Goal: Task Accomplishment & Management: Complete application form

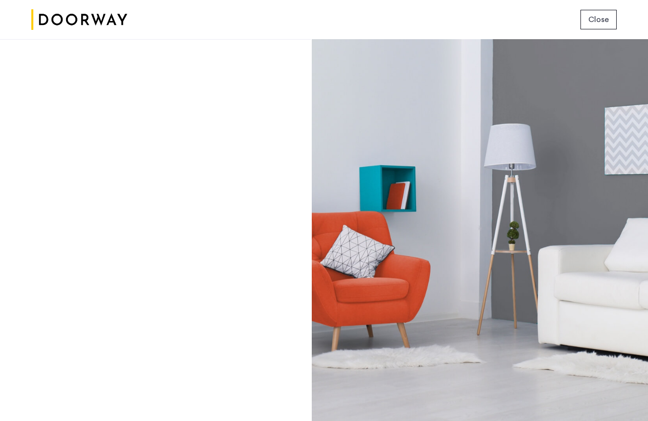
click at [595, 16] on span "Close" at bounding box center [598, 20] width 21 height 12
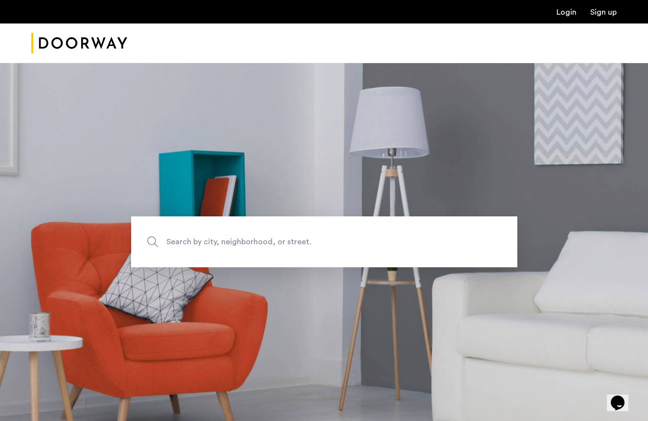
click at [563, 10] on link "Login" at bounding box center [566, 12] width 20 height 8
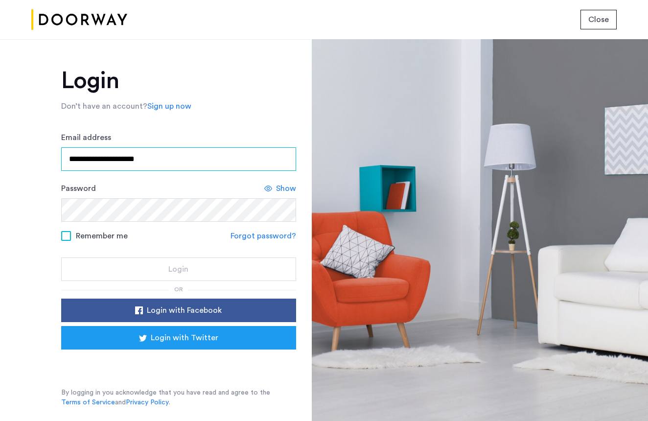
type input "**********"
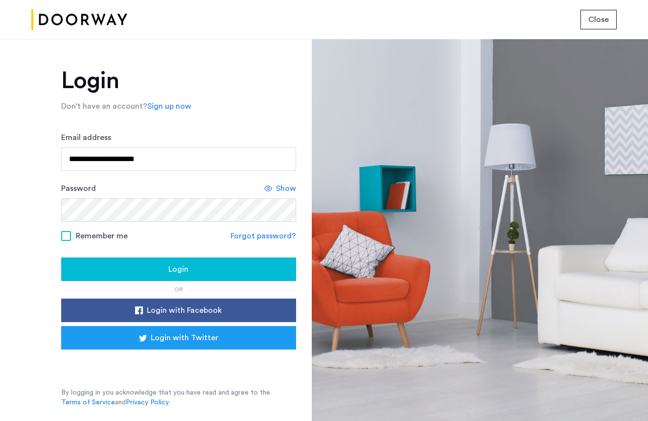
click at [70, 234] on span at bounding box center [66, 236] width 10 height 10
click at [139, 270] on div "Login" at bounding box center [178, 269] width 219 height 12
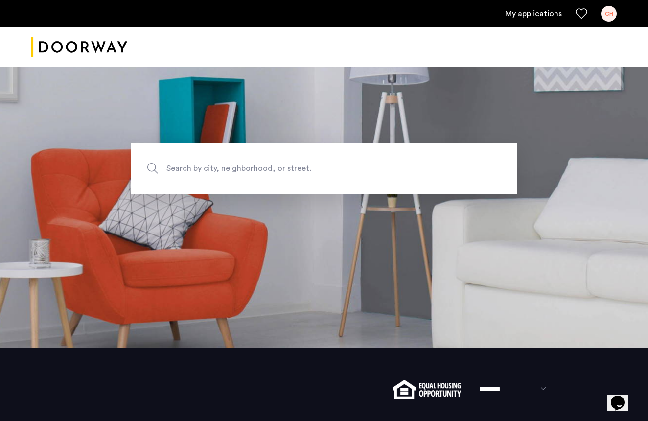
scroll to position [80, 0]
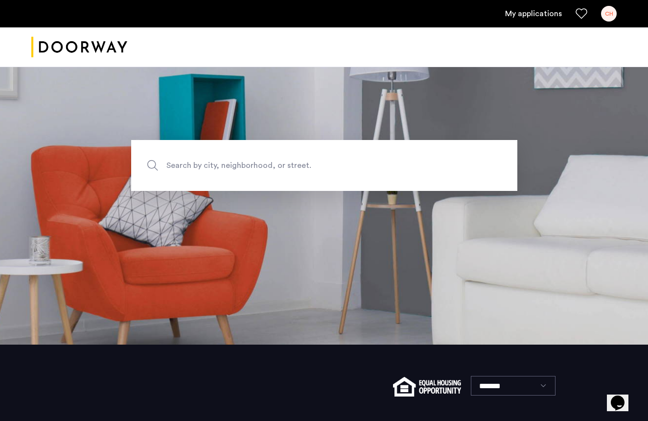
click at [538, 14] on link "My applications" at bounding box center [533, 14] width 57 height 12
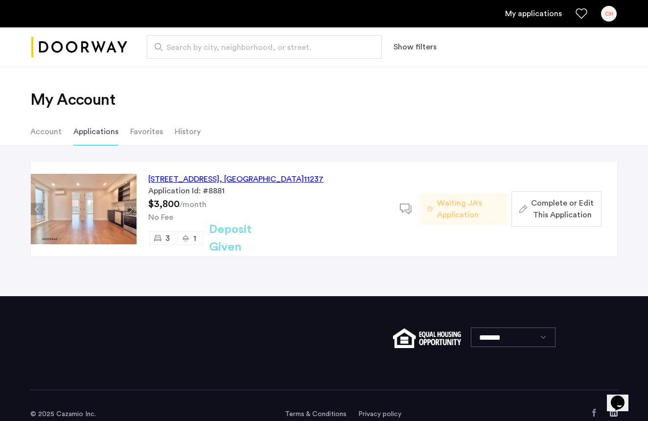
click at [566, 207] on span "Complete or Edit This Application" at bounding box center [562, 208] width 63 height 23
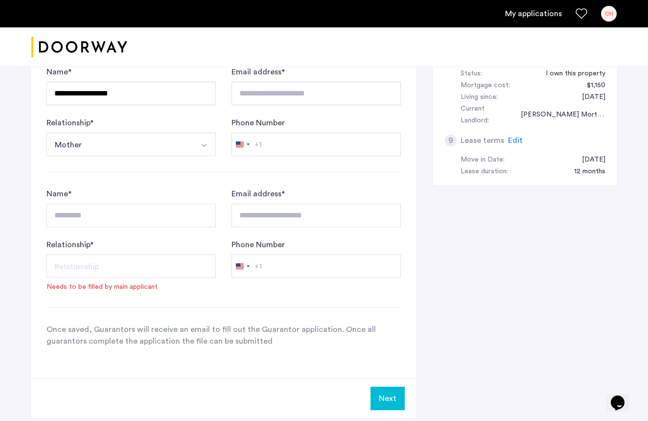
scroll to position [463, 0]
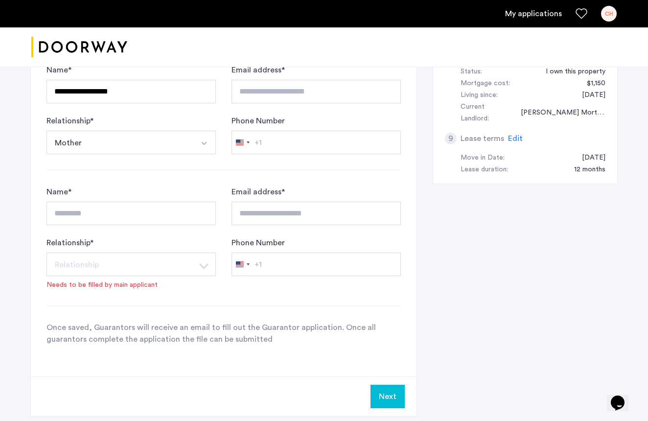
click at [381, 394] on button "Next" at bounding box center [387, 396] width 34 height 23
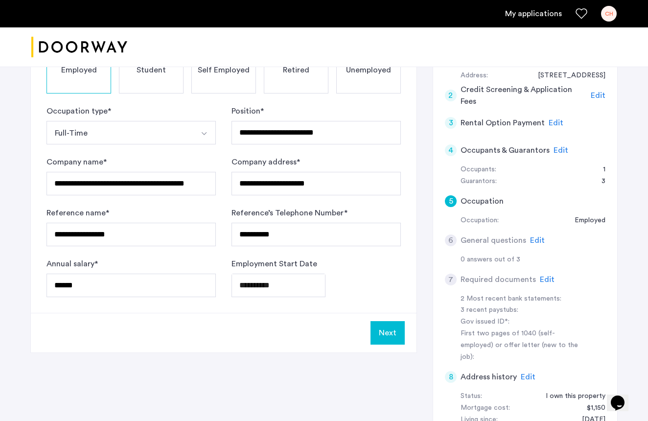
scroll to position [129, 0]
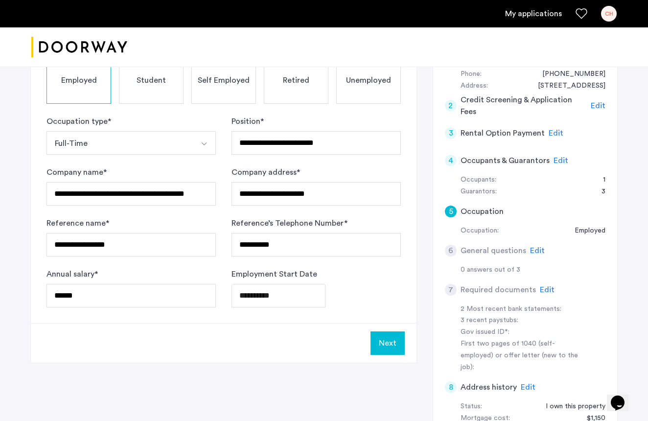
click at [388, 346] on button "Next" at bounding box center [387, 342] width 34 height 23
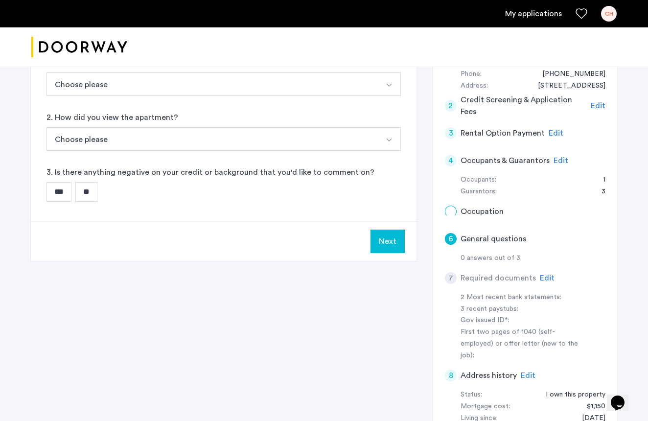
scroll to position [0, 0]
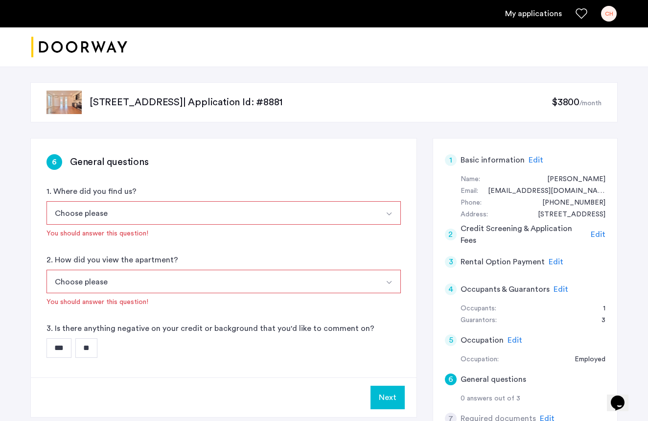
click at [392, 214] on img "Select option" at bounding box center [389, 214] width 8 height 8
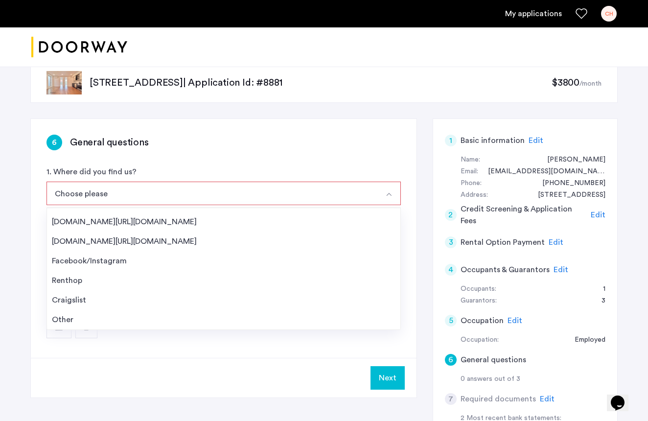
scroll to position [17, 0]
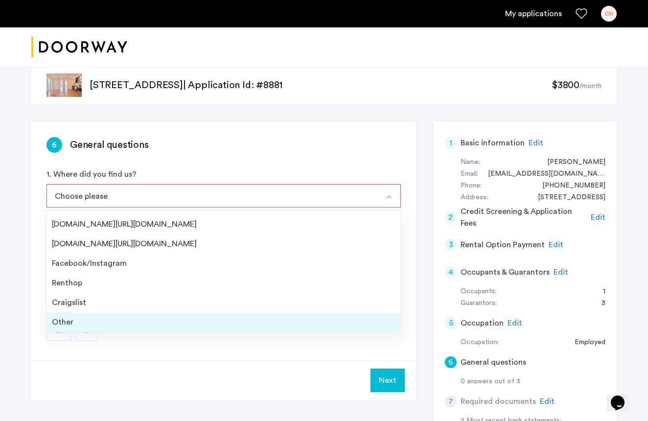
click at [92, 323] on div "Other" at bounding box center [224, 322] width 344 height 12
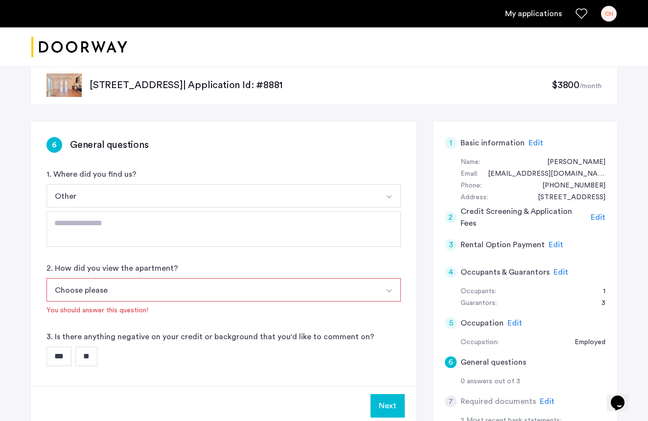
click at [387, 288] on img "Select option" at bounding box center [389, 291] width 8 height 8
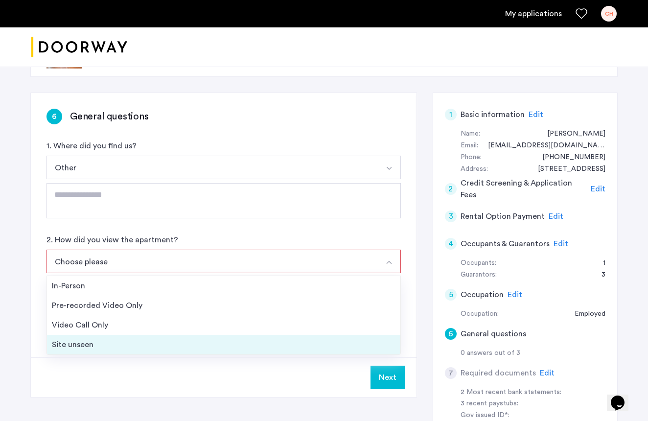
scroll to position [47, 0]
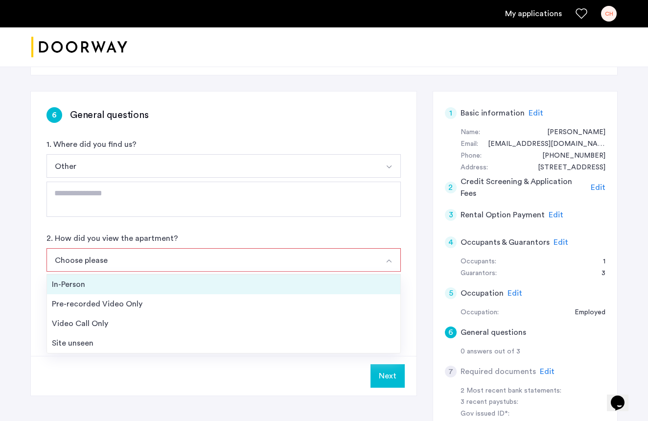
click at [81, 286] on div "In-Person" at bounding box center [224, 284] width 344 height 12
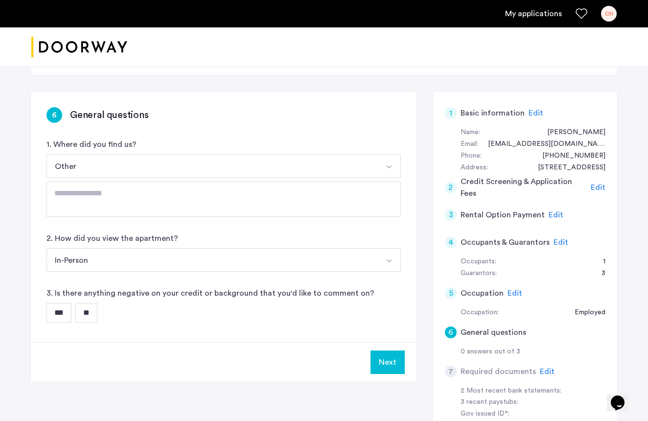
click at [91, 312] on input "**" at bounding box center [86, 313] width 22 height 20
click at [391, 260] on img "Select option" at bounding box center [389, 261] width 8 height 8
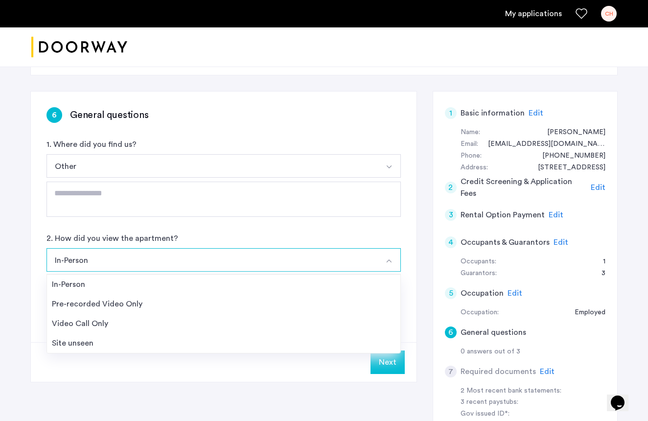
click at [386, 259] on img "Select option" at bounding box center [389, 261] width 8 height 8
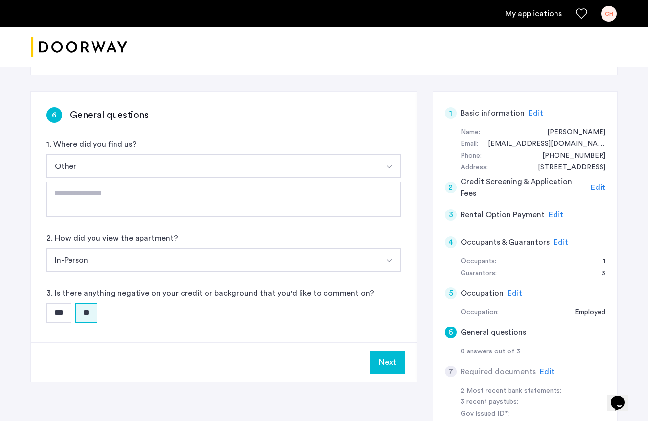
click at [388, 261] on img "Select option" at bounding box center [389, 261] width 8 height 8
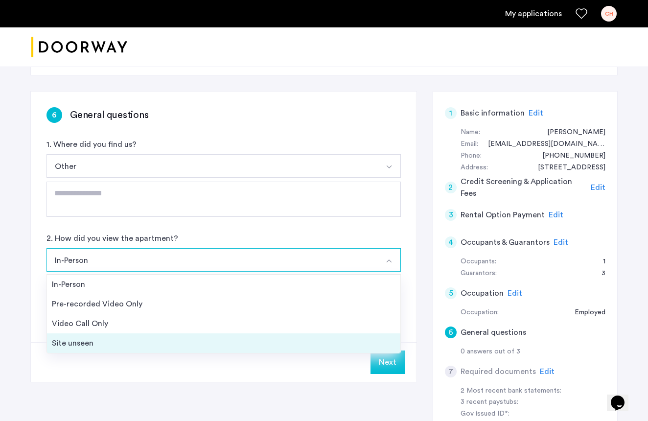
click at [82, 341] on div "Site unseen" at bounding box center [224, 343] width 344 height 12
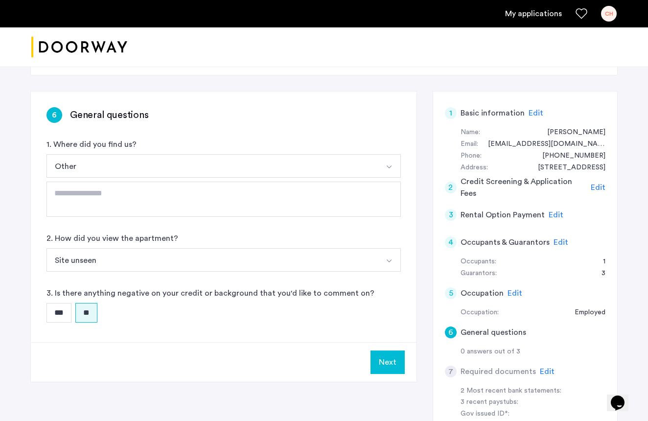
click at [380, 361] on button "Next" at bounding box center [387, 361] width 34 height 23
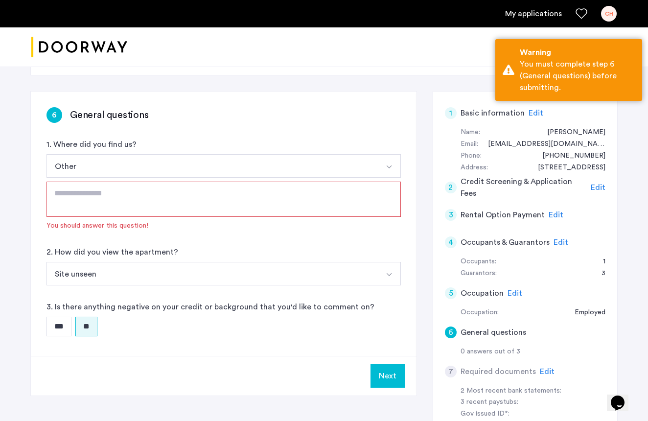
click at [83, 200] on textarea at bounding box center [223, 199] width 354 height 35
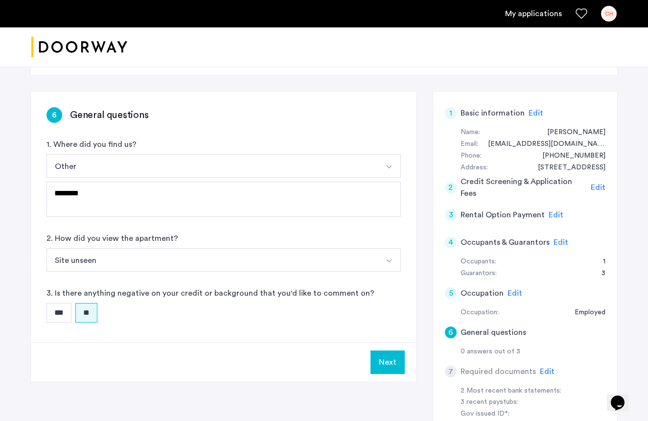
click at [393, 260] on button "Select option" at bounding box center [388, 259] width 23 height 23
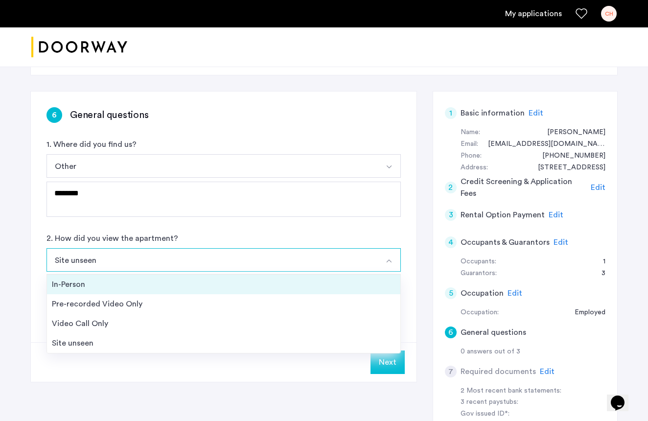
click at [126, 285] on div "In-Person" at bounding box center [224, 284] width 344 height 12
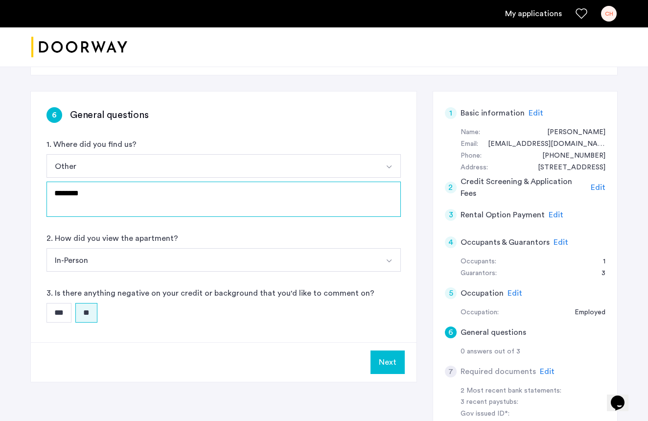
click at [105, 194] on textarea "********" at bounding box center [223, 199] width 354 height 35
click at [188, 196] on textarea "**********" at bounding box center [223, 199] width 354 height 35
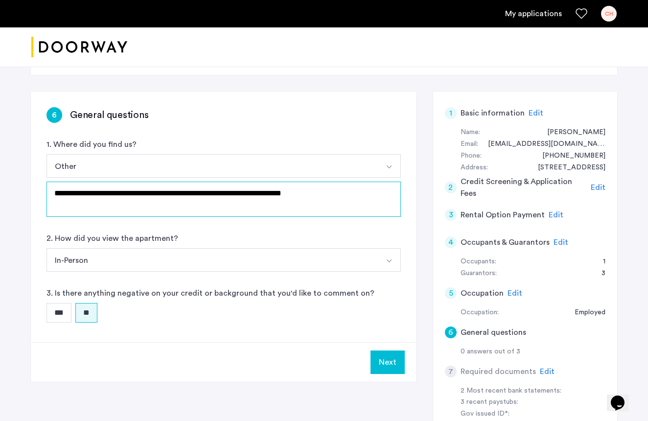
click at [151, 193] on textarea "**********" at bounding box center [223, 199] width 354 height 35
type textarea "**********"
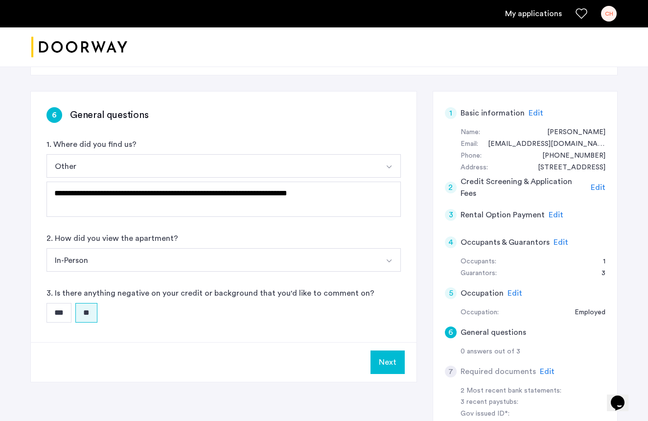
click at [384, 356] on button "Next" at bounding box center [387, 361] width 34 height 23
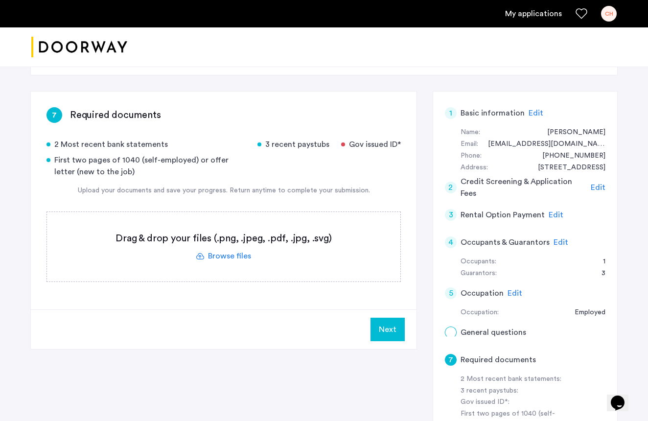
scroll to position [0, 0]
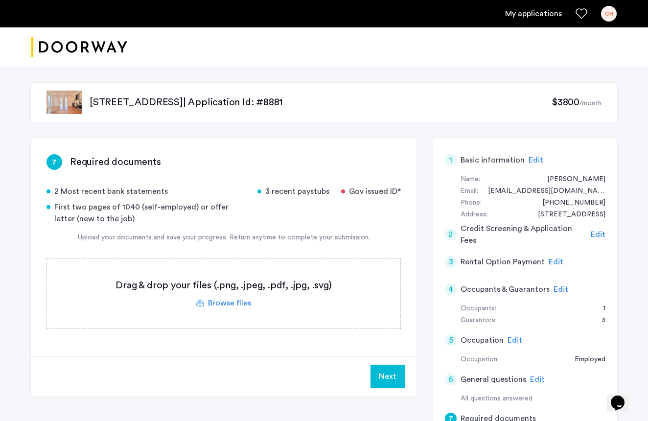
click at [226, 302] on label at bounding box center [223, 293] width 353 height 69
click at [0, 0] on input "file" at bounding box center [0, 0] width 0 height 0
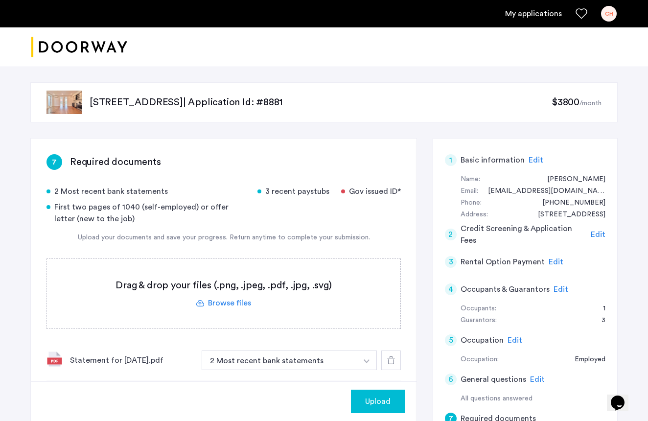
click at [376, 400] on span "Upload" at bounding box center [377, 401] width 25 height 12
click at [217, 303] on label at bounding box center [223, 293] width 353 height 69
click at [0, 0] on input "file" at bounding box center [0, 0] width 0 height 0
click at [226, 302] on label at bounding box center [223, 293] width 353 height 69
click at [0, 0] on input "file" at bounding box center [0, 0] width 0 height 0
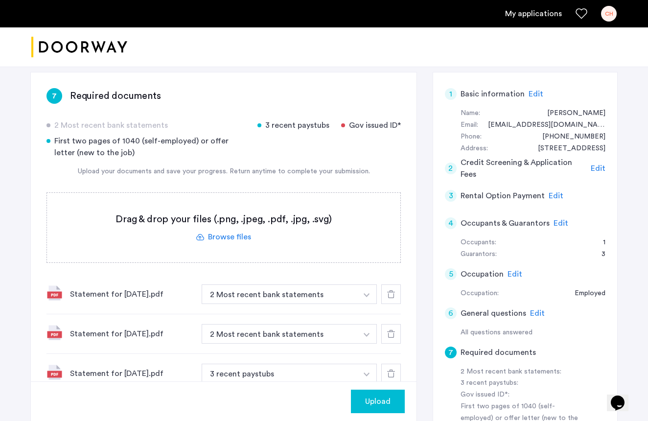
scroll to position [71, 0]
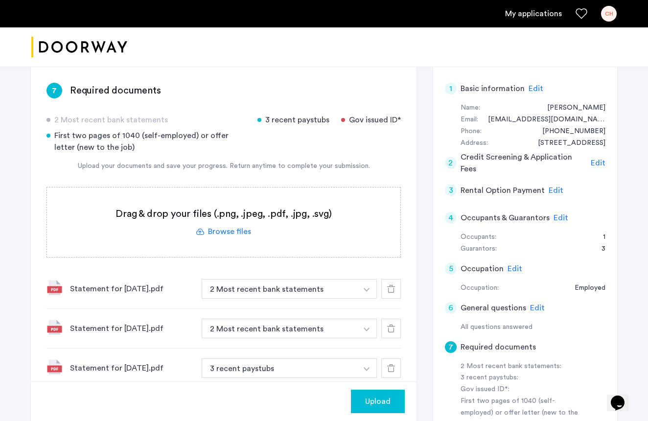
click at [62, 365] on div "Statement for [DATE].pdf 3 recent paystubs + 3 recent paystubs Gov issued ID Fi…" at bounding box center [223, 368] width 354 height 40
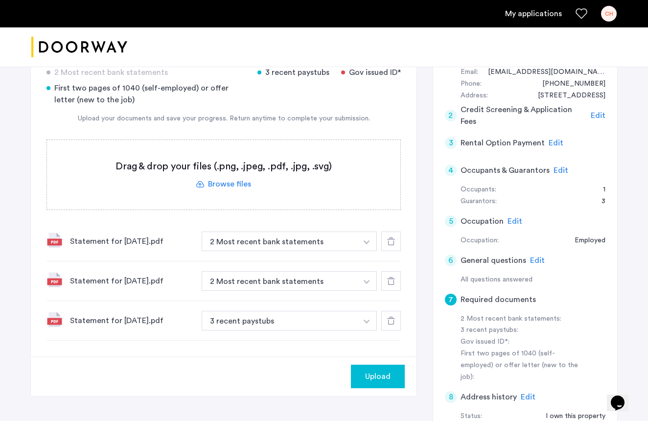
scroll to position [119, 0]
click at [389, 321] on icon at bounding box center [391, 320] width 8 height 8
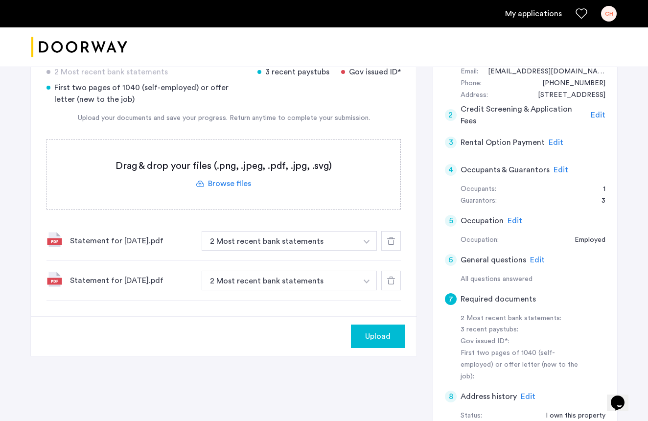
click at [389, 243] on use at bounding box center [391, 241] width 8 height 8
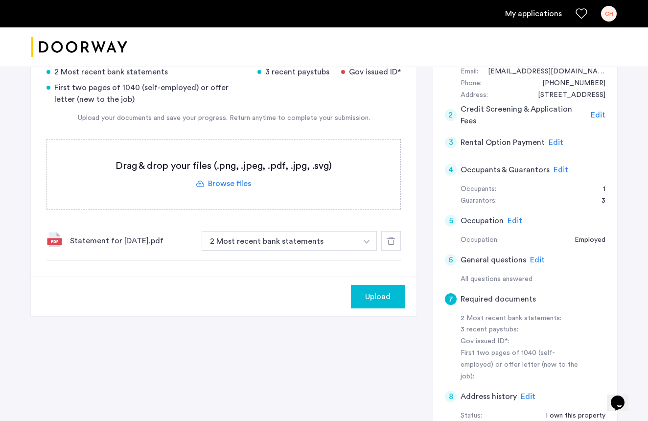
click at [389, 243] on use at bounding box center [391, 241] width 8 height 8
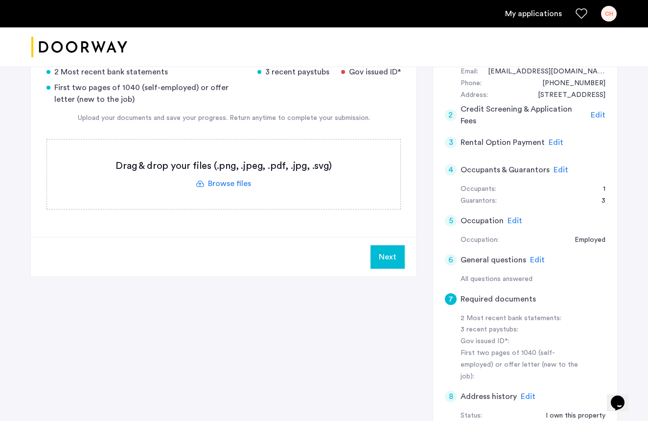
click at [221, 183] on label at bounding box center [223, 173] width 353 height 69
click at [0, 0] on input "file" at bounding box center [0, 0] width 0 height 0
click at [488, 325] on div "3 recent paystubs:" at bounding box center [522, 330] width 123 height 12
click at [448, 297] on div "7" at bounding box center [451, 299] width 12 height 12
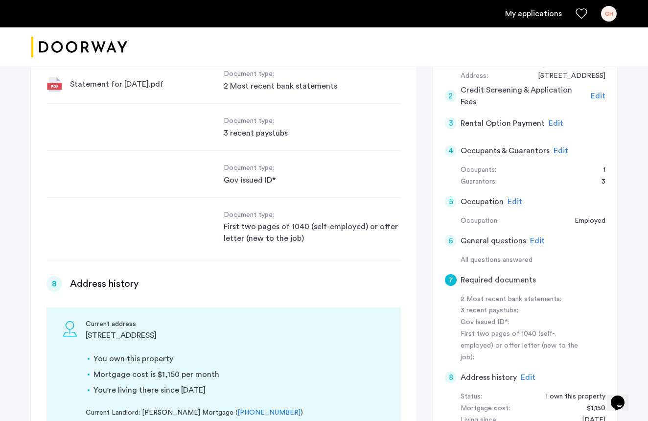
click at [234, 164] on div "1 Basic information Edit First name [PERSON_NAME] Last name [PERSON_NAME] Email…" at bounding box center [224, 254] width 386 height 508
click at [224, 164] on div "1 Basic information Edit First name [PERSON_NAME] Last name [PERSON_NAME] Email…" at bounding box center [224, 254] width 386 height 508
click at [210, 162] on div "1 Basic information Edit First name [PERSON_NAME] Last name [PERSON_NAME] Email…" at bounding box center [224, 254] width 386 height 508
click at [242, 165] on div "1 Basic information Edit First name [PERSON_NAME] Last name [PERSON_NAME] Email…" at bounding box center [224, 254] width 386 height 508
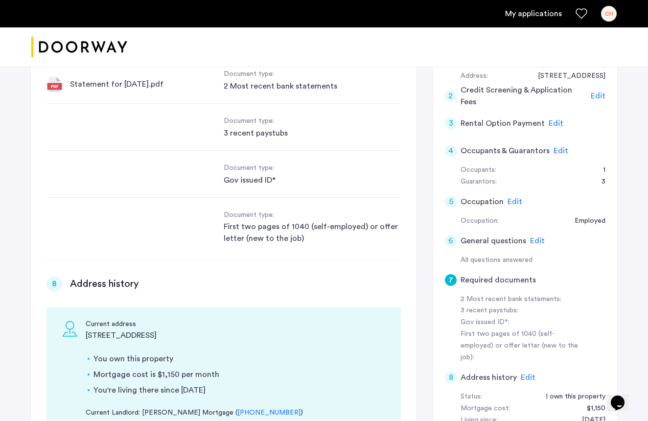
click at [242, 165] on div "1 Basic information Edit First name [PERSON_NAME] Last name [PERSON_NAME] Email…" at bounding box center [224, 254] width 386 height 508
click at [192, 141] on div "1 Basic information Edit First name [PERSON_NAME] Last name [PERSON_NAME] Email…" at bounding box center [224, 254] width 386 height 508
click at [220, 163] on div "1 Basic information Edit First name [PERSON_NAME] Last name [PERSON_NAME] Email…" at bounding box center [224, 254] width 386 height 508
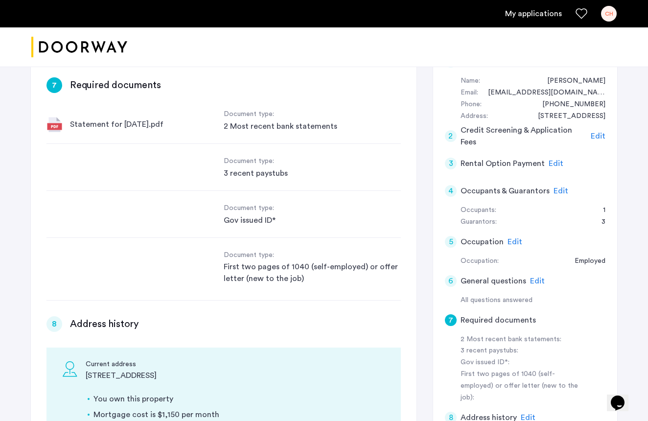
scroll to position [100, 0]
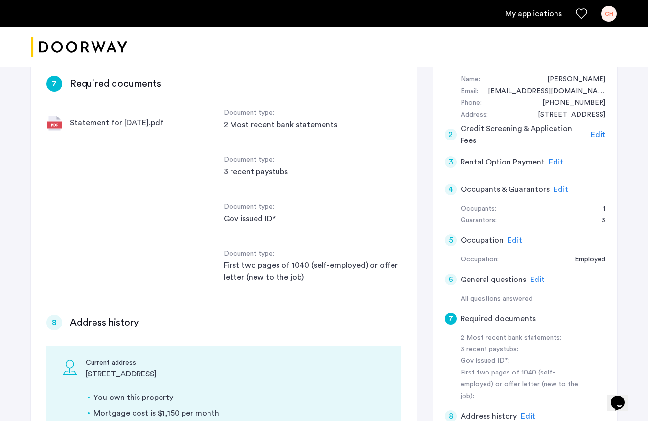
click at [303, 92] on div "1 Basic information Edit First name [PERSON_NAME] Last name [PERSON_NAME] Email…" at bounding box center [224, 293] width 386 height 508
click at [296, 91] on div "1 Basic information Edit First name [PERSON_NAME] Last name [PERSON_NAME] Email…" at bounding box center [224, 293] width 386 height 508
click at [295, 91] on div "1 Basic information Edit First name [PERSON_NAME] Last name [PERSON_NAME] Email…" at bounding box center [224, 293] width 386 height 508
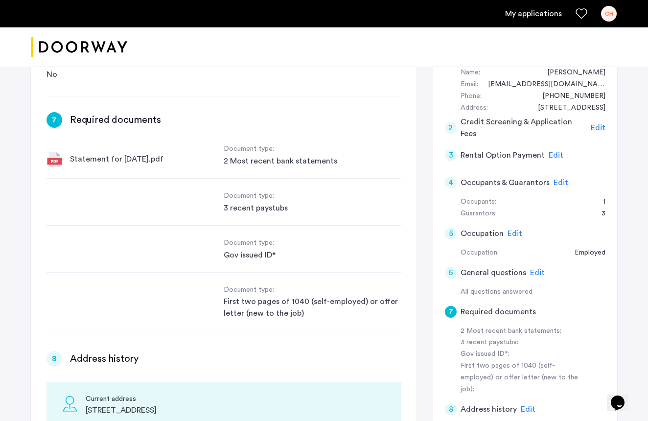
scroll to position [1148, 0]
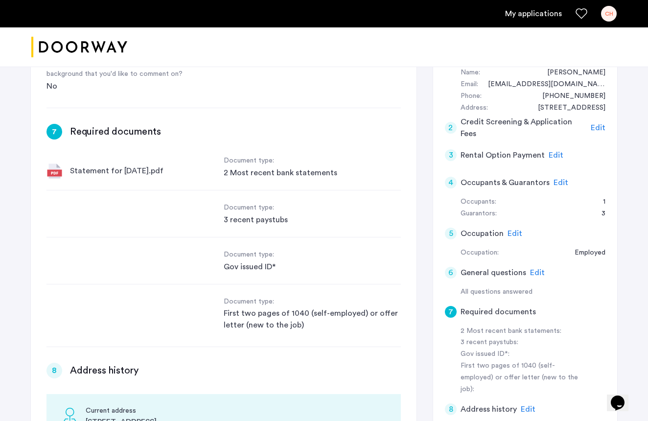
click at [244, 214] on div "3 recent paystubs" at bounding box center [312, 220] width 177 height 12
click at [220, 204] on div "Document type: 3 recent paystubs" at bounding box center [223, 213] width 354 height 47
click at [256, 167] on div "2 Most recent bank statements" at bounding box center [312, 173] width 177 height 12
click at [97, 165] on div "Statement for [DATE].pdf" at bounding box center [116, 171] width 93 height 12
click at [75, 165] on div "Statement for [DATE].pdf" at bounding box center [116, 171] width 93 height 12
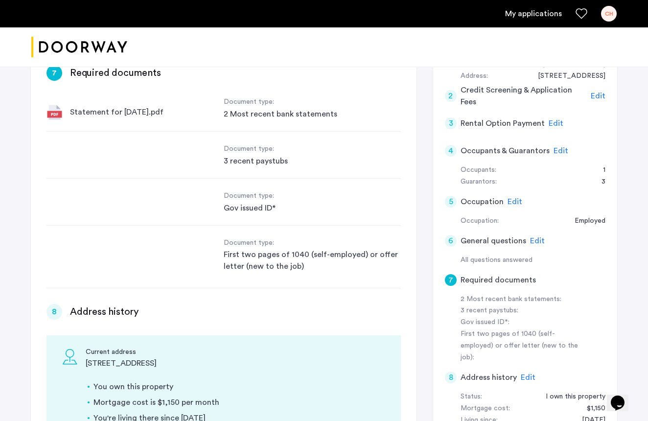
scroll to position [138, 0]
click at [453, 275] on div "7" at bounding box center [451, 281] width 12 height 12
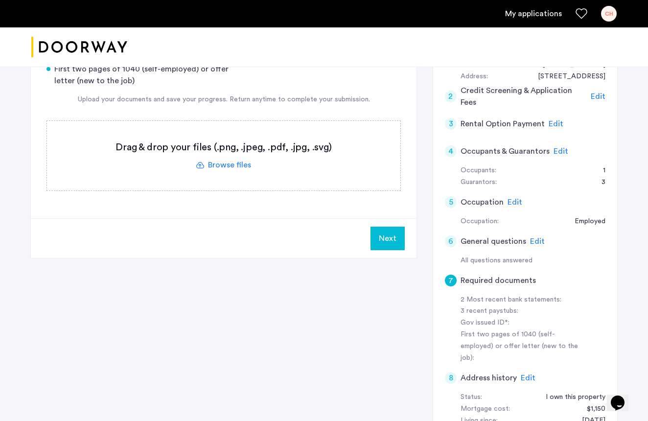
click at [227, 164] on label at bounding box center [223, 155] width 353 height 69
click at [0, 0] on input "file" at bounding box center [0, 0] width 0 height 0
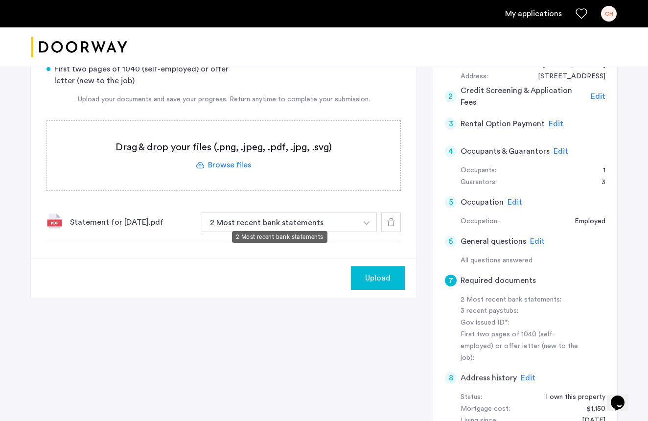
scroll to position [150, 0]
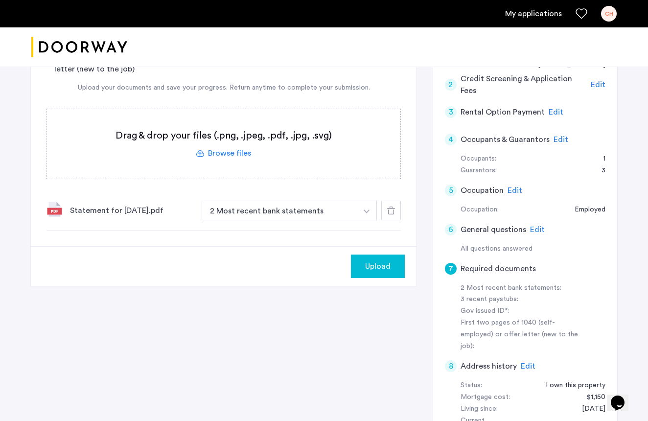
click at [369, 210] on button "button" at bounding box center [367, 211] width 20 height 20
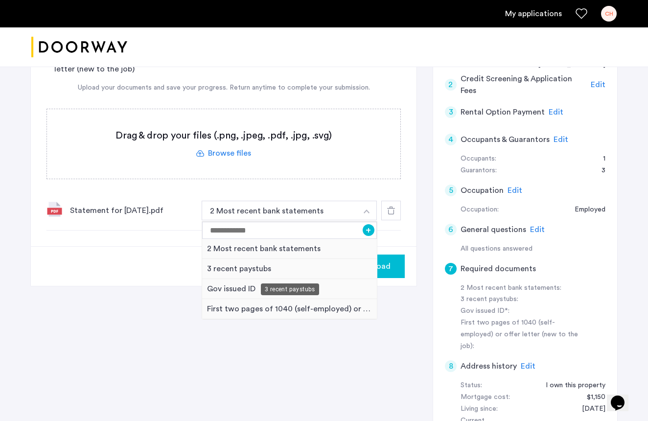
click at [219, 271] on div "3 recent paystubs" at bounding box center [289, 269] width 175 height 20
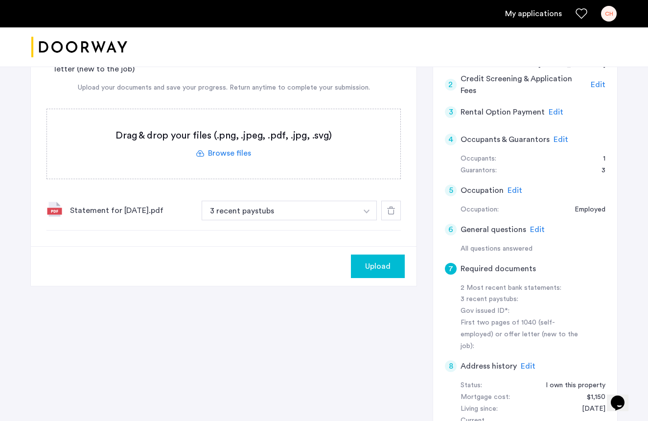
click at [377, 264] on span "Upload" at bounding box center [377, 266] width 25 height 12
click at [382, 264] on button "Next" at bounding box center [387, 265] width 34 height 23
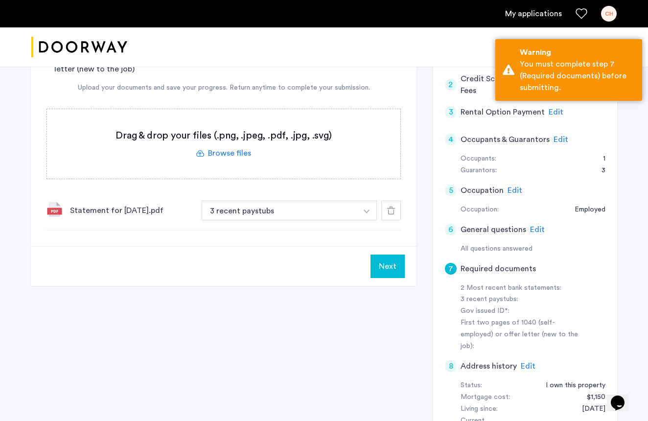
click at [367, 211] on img "button" at bounding box center [367, 211] width 6 height 4
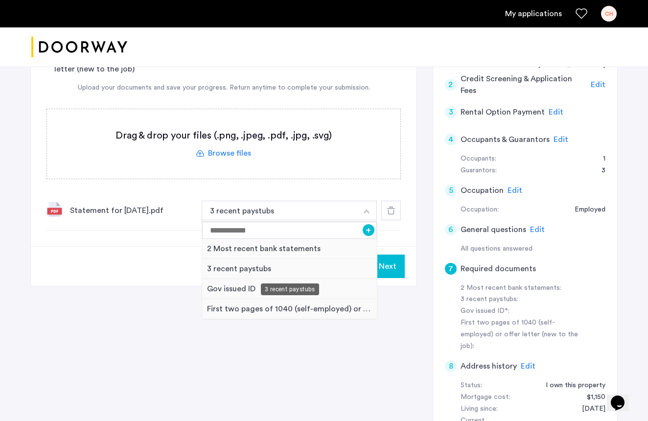
click at [242, 270] on div "3 recent paystubs" at bounding box center [289, 269] width 175 height 20
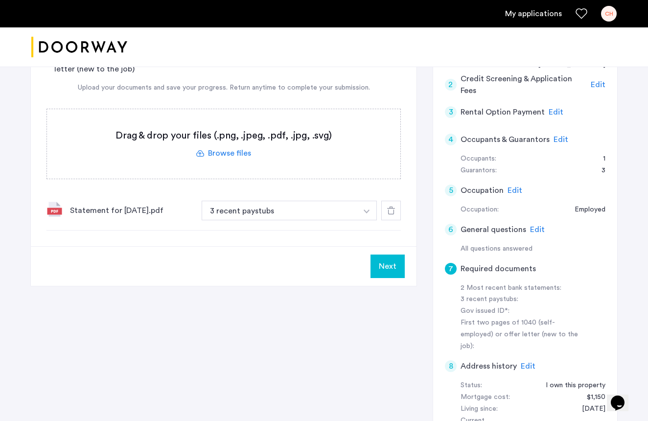
click at [235, 151] on label at bounding box center [223, 143] width 353 height 69
click at [0, 0] on input "file" at bounding box center [0, 0] width 0 height 0
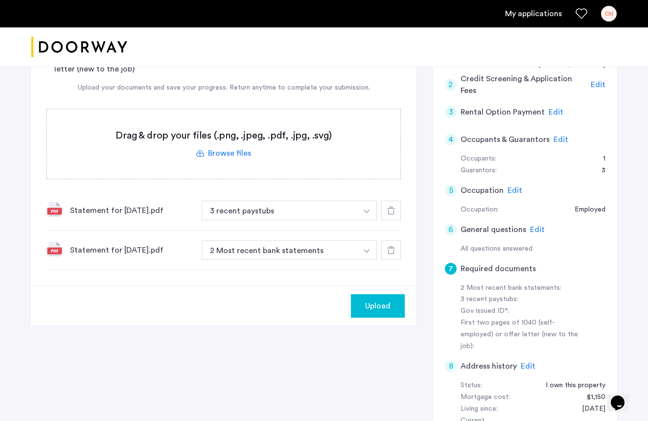
click at [367, 212] on img "button" at bounding box center [367, 211] width 6 height 4
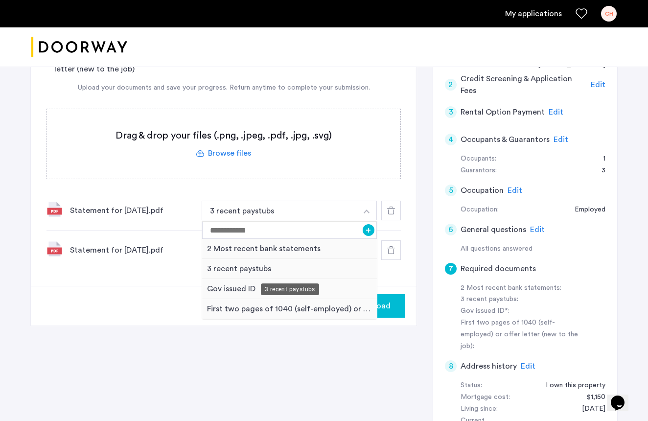
click at [224, 269] on div "3 recent paystubs" at bounding box center [289, 269] width 175 height 20
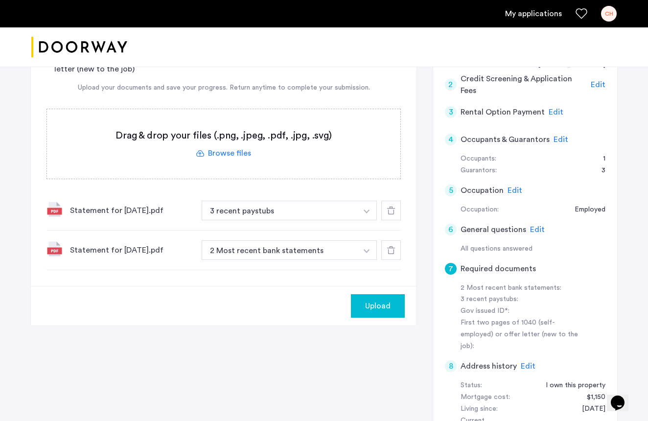
click at [369, 213] on img "button" at bounding box center [367, 211] width 6 height 4
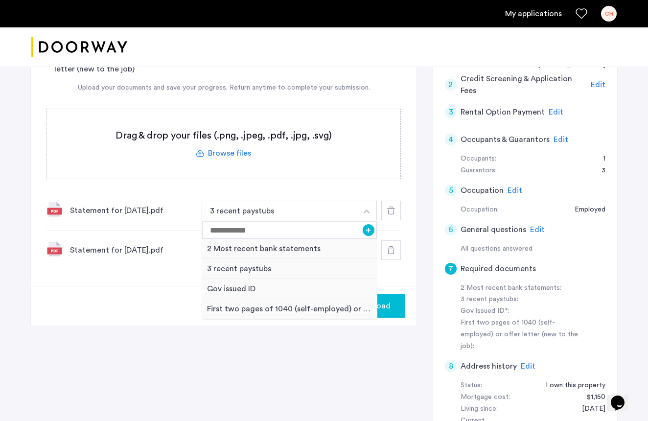
click at [240, 155] on label at bounding box center [223, 143] width 353 height 69
click at [0, 0] on input "file" at bounding box center [0, 0] width 0 height 0
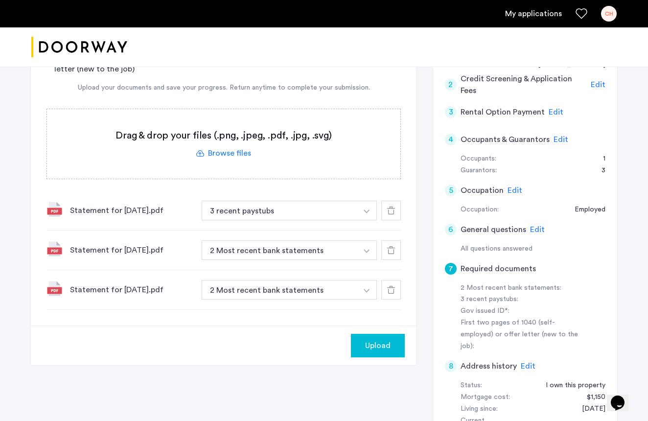
click at [366, 212] on img "button" at bounding box center [367, 211] width 6 height 4
click at [369, 211] on button "button" at bounding box center [367, 211] width 20 height 20
click at [393, 250] on icon at bounding box center [391, 250] width 8 height 8
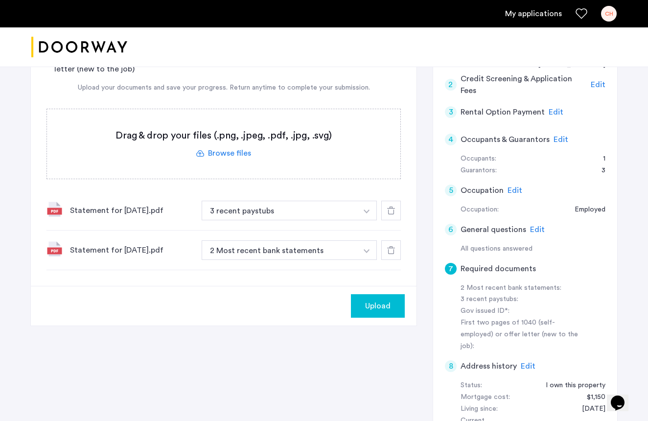
click at [393, 252] on icon at bounding box center [391, 250] width 8 height 8
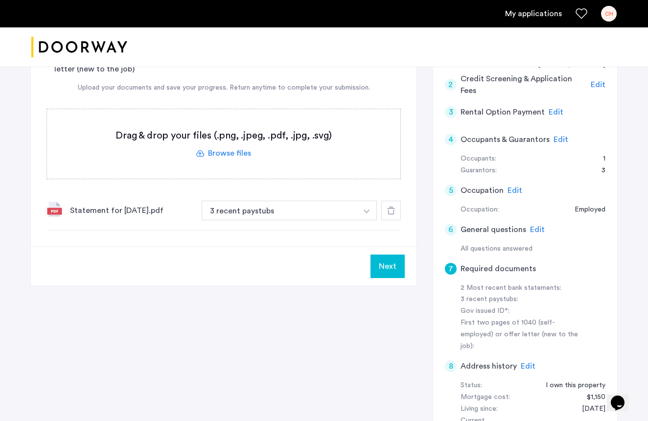
click at [368, 211] on img "button" at bounding box center [367, 211] width 6 height 4
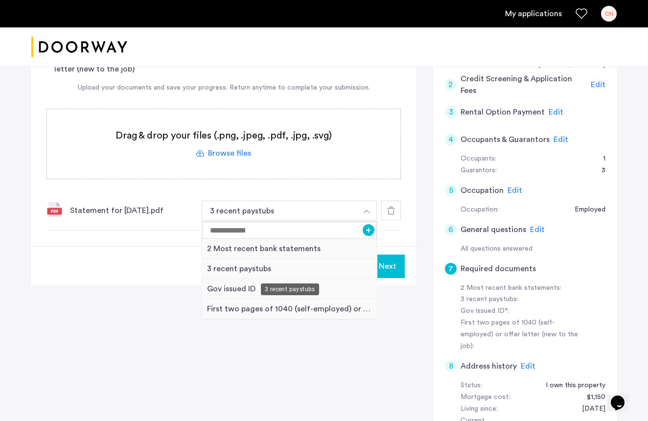
click at [230, 272] on div "3 recent paystubs" at bounding box center [289, 269] width 175 height 20
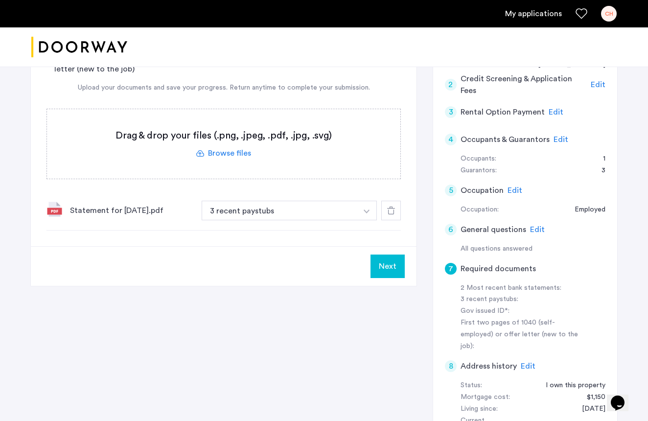
click at [217, 157] on label at bounding box center [223, 143] width 353 height 69
click at [0, 0] on input "file" at bounding box center [0, 0] width 0 height 0
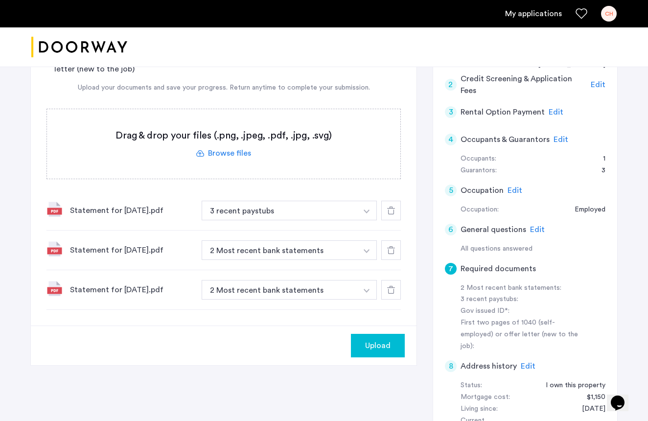
click at [364, 210] on img "button" at bounding box center [367, 211] width 6 height 4
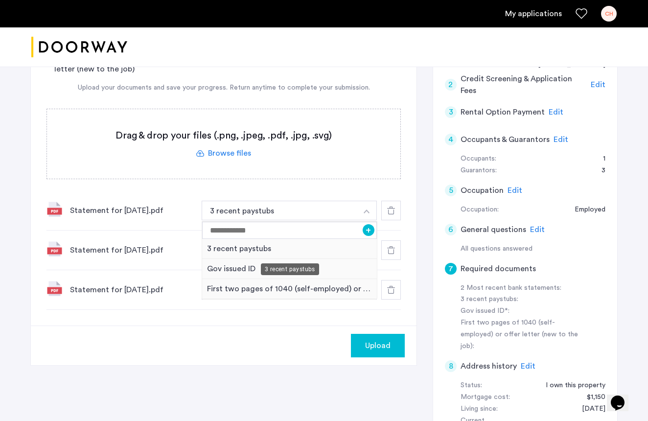
click at [260, 248] on div "3 recent paystubs" at bounding box center [289, 249] width 175 height 20
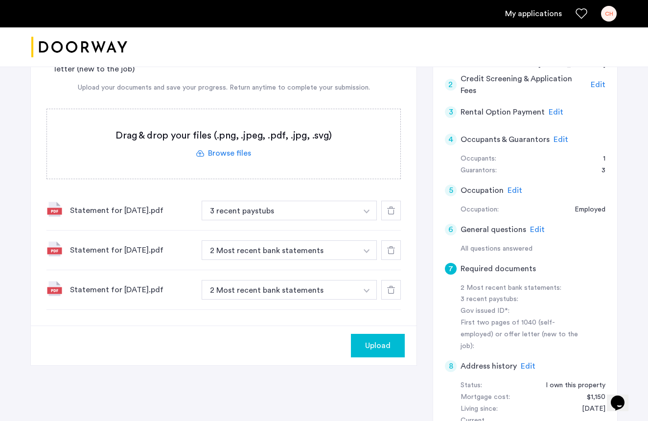
click at [368, 210] on img "button" at bounding box center [367, 211] width 6 height 4
click at [136, 284] on div "Statement for [DATE].pdf" at bounding box center [132, 290] width 124 height 12
click at [368, 210] on img "button" at bounding box center [367, 211] width 6 height 4
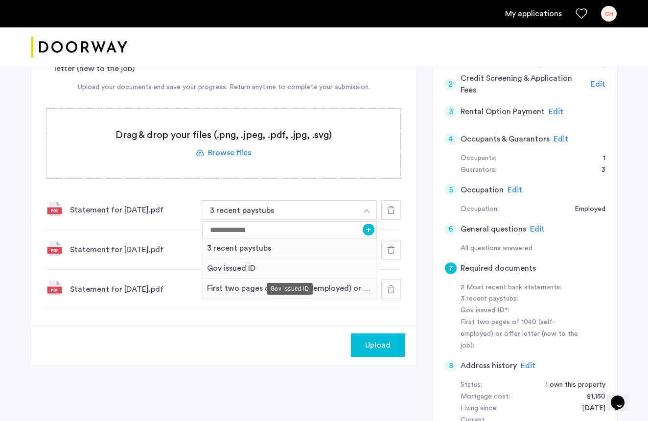
click at [248, 264] on div "Gov issued ID" at bounding box center [289, 268] width 175 height 20
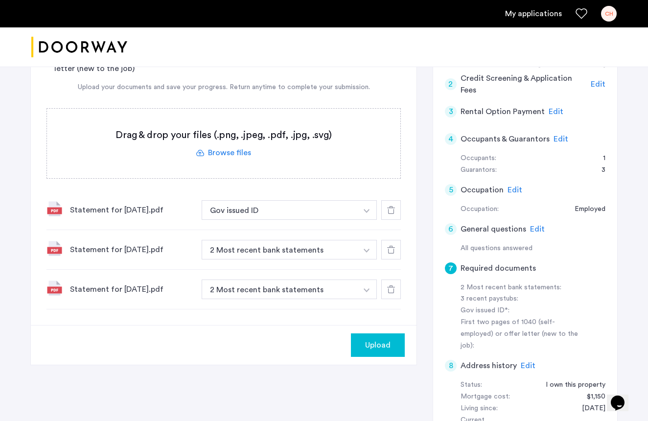
click at [369, 288] on button "button" at bounding box center [367, 289] width 20 height 20
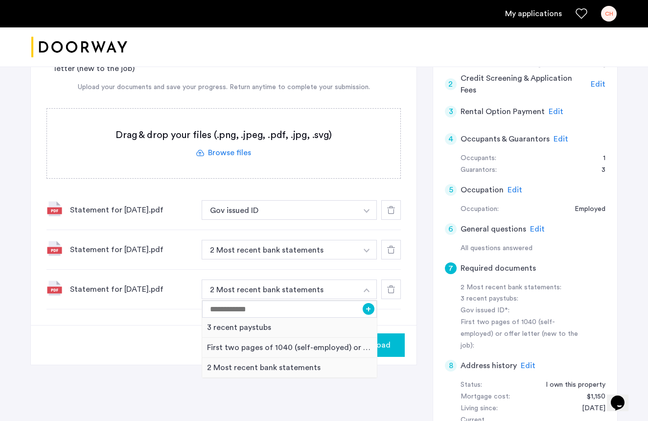
click at [368, 209] on button "button" at bounding box center [367, 210] width 20 height 20
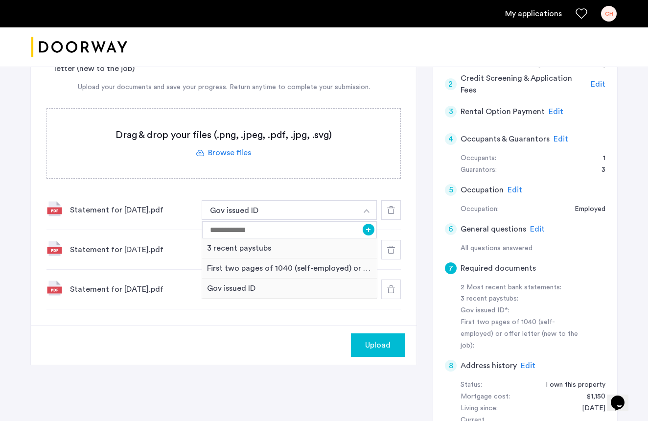
click at [364, 206] on button "button" at bounding box center [367, 210] width 20 height 20
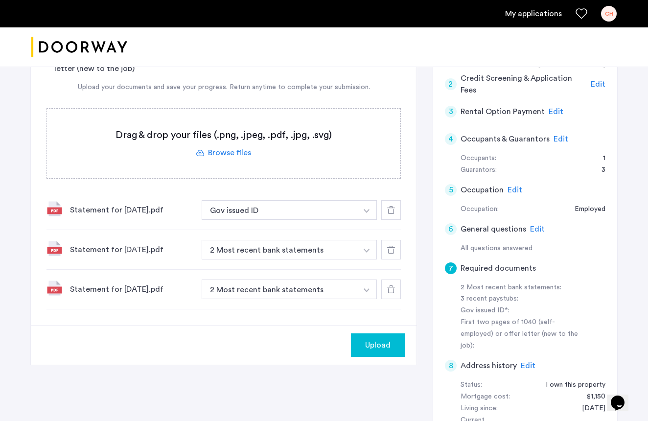
click at [224, 154] on label at bounding box center [223, 143] width 353 height 69
click at [0, 0] on input "file" at bounding box center [0, 0] width 0 height 0
click at [365, 210] on img "button" at bounding box center [367, 211] width 6 height 4
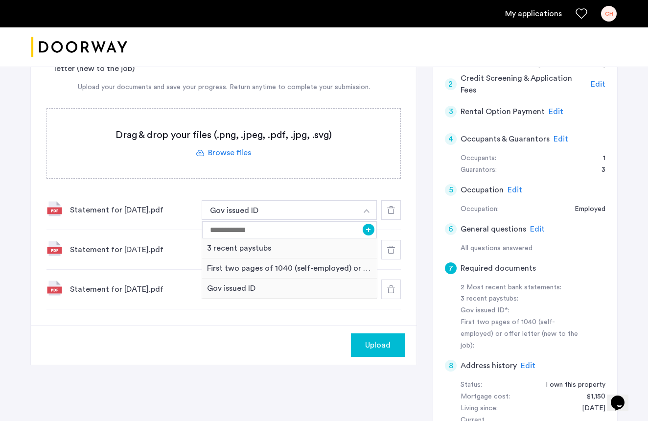
click at [391, 212] on icon at bounding box center [391, 210] width 8 height 8
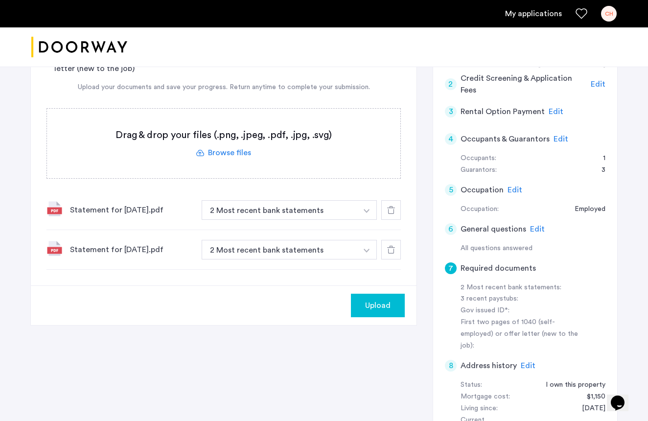
click at [391, 212] on icon at bounding box center [391, 210] width 8 height 8
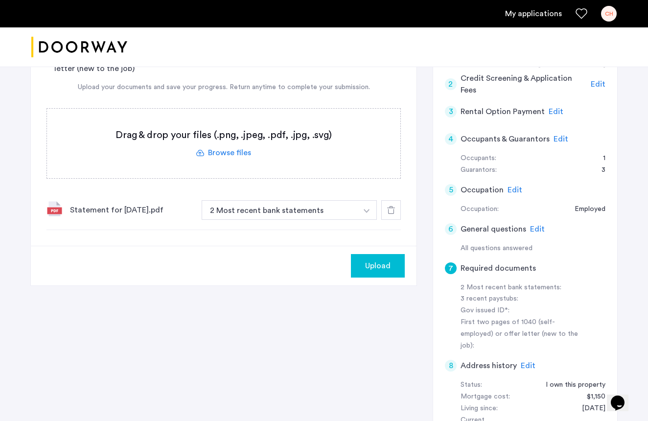
click at [391, 212] on icon at bounding box center [391, 210] width 8 height 8
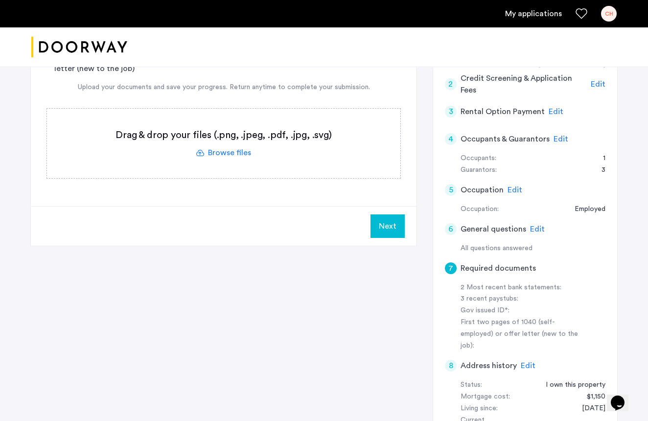
click at [227, 148] on label at bounding box center [223, 143] width 353 height 69
click at [0, 0] on input "file" at bounding box center [0, 0] width 0 height 0
click at [222, 151] on label at bounding box center [223, 143] width 353 height 69
click at [0, 0] on input "file" at bounding box center [0, 0] width 0 height 0
click at [228, 154] on label at bounding box center [223, 143] width 353 height 69
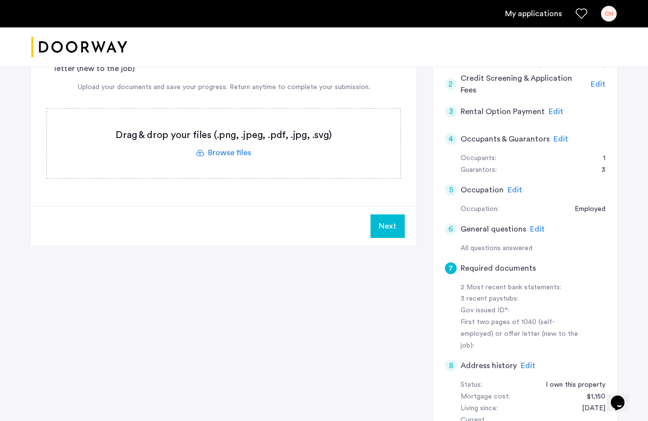
click at [0, 0] on input "file" at bounding box center [0, 0] width 0 height 0
click at [223, 152] on label at bounding box center [223, 143] width 353 height 69
click at [0, 0] on input "file" at bounding box center [0, 0] width 0 height 0
click at [238, 150] on label at bounding box center [223, 143] width 353 height 69
click at [0, 0] on input "file" at bounding box center [0, 0] width 0 height 0
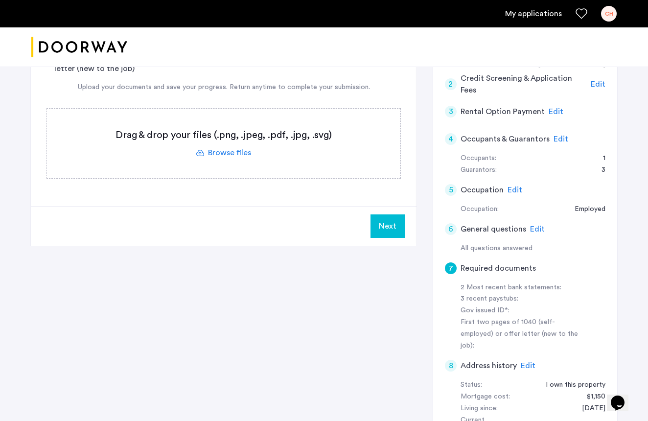
click at [538, 62] on div at bounding box center [324, 47] width 648 height 40
click at [227, 153] on label at bounding box center [223, 143] width 353 height 69
click at [0, 0] on input "file" at bounding box center [0, 0] width 0 height 0
click at [228, 152] on label at bounding box center [223, 143] width 353 height 69
click at [0, 0] on input "file" at bounding box center [0, 0] width 0 height 0
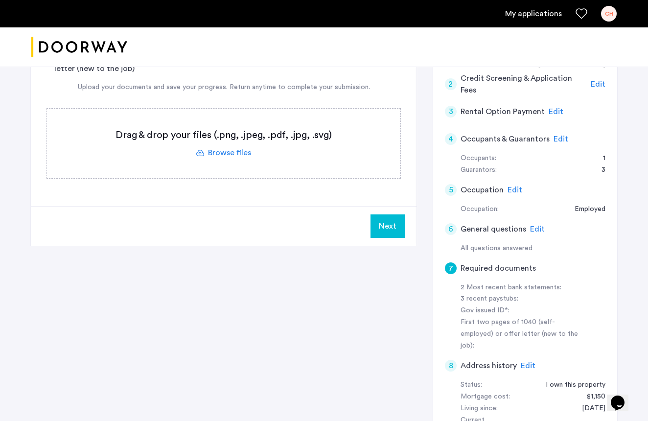
click at [225, 152] on label at bounding box center [223, 143] width 353 height 69
click at [0, 0] on input "file" at bounding box center [0, 0] width 0 height 0
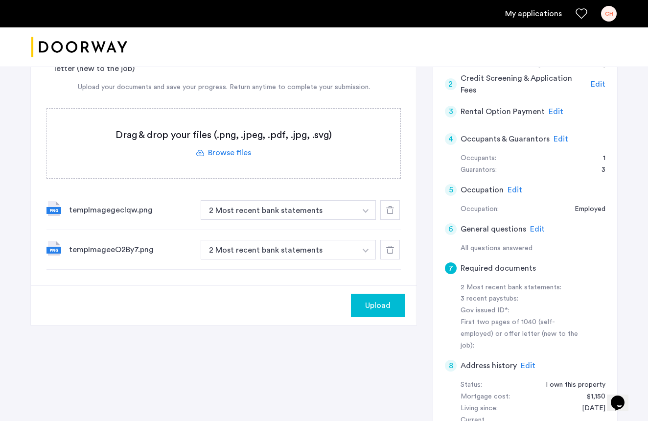
click at [369, 207] on button "button" at bounding box center [366, 210] width 20 height 20
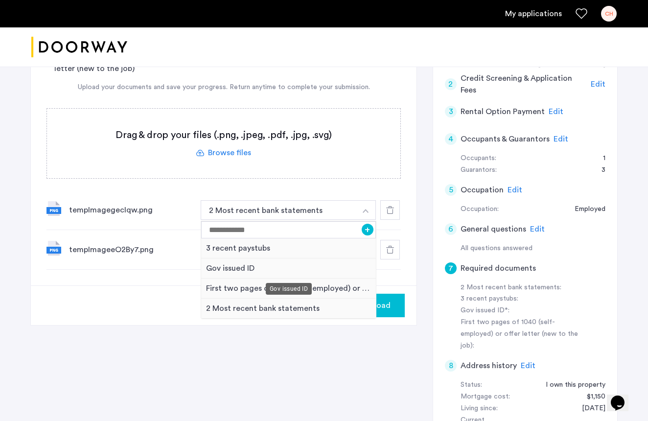
click at [249, 264] on div "Gov issued ID" at bounding box center [288, 268] width 175 height 20
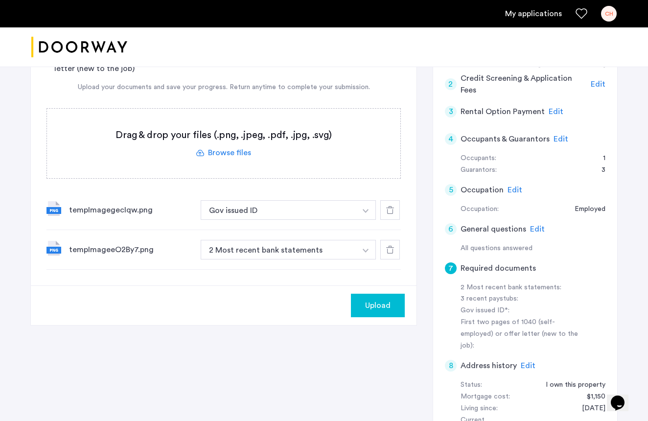
click at [366, 211] on img "button" at bounding box center [366, 211] width 6 height 4
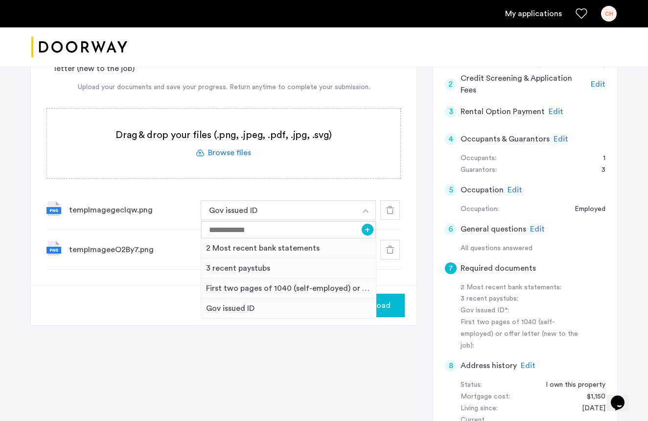
click at [366, 209] on button "button" at bounding box center [366, 210] width 20 height 20
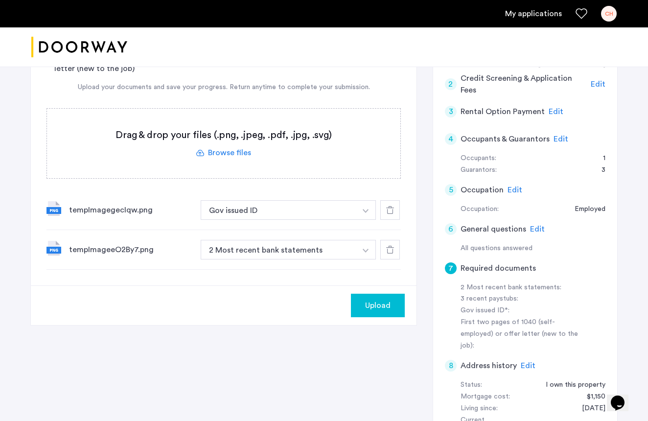
click at [226, 151] on label at bounding box center [223, 143] width 353 height 69
click at [0, 0] on input "file" at bounding box center [0, 0] width 0 height 0
click at [368, 210] on img "button" at bounding box center [366, 211] width 6 height 4
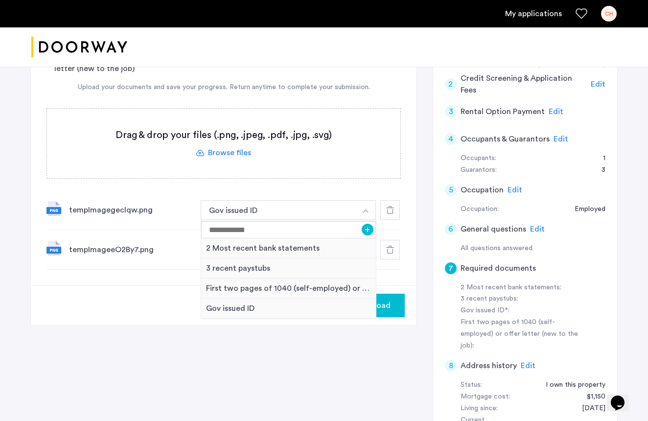
click at [399, 206] on div at bounding box center [390, 210] width 20 height 20
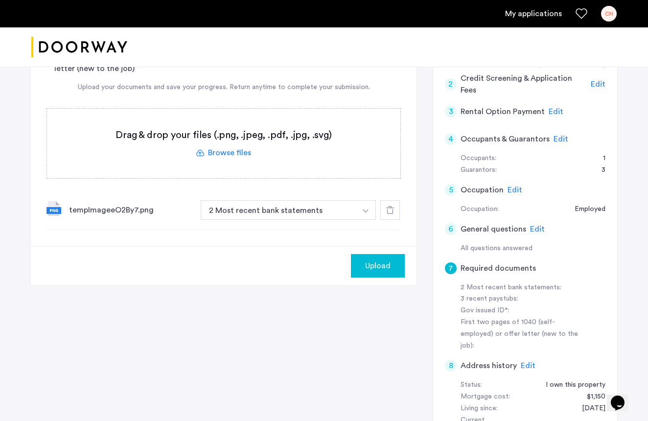
click at [392, 210] on use at bounding box center [390, 210] width 8 height 8
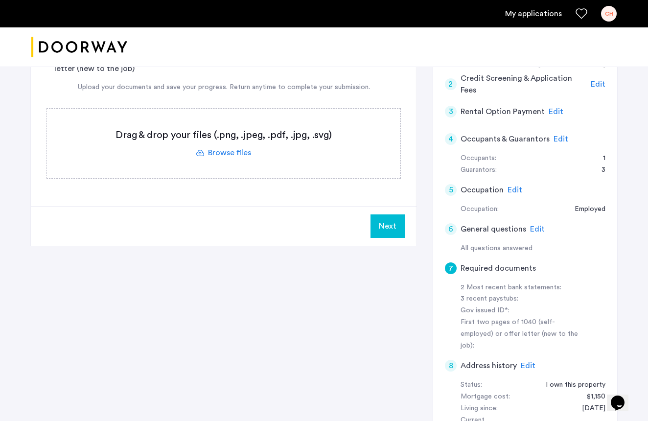
click at [218, 152] on label at bounding box center [223, 143] width 353 height 69
click at [0, 0] on input "file" at bounding box center [0, 0] width 0 height 0
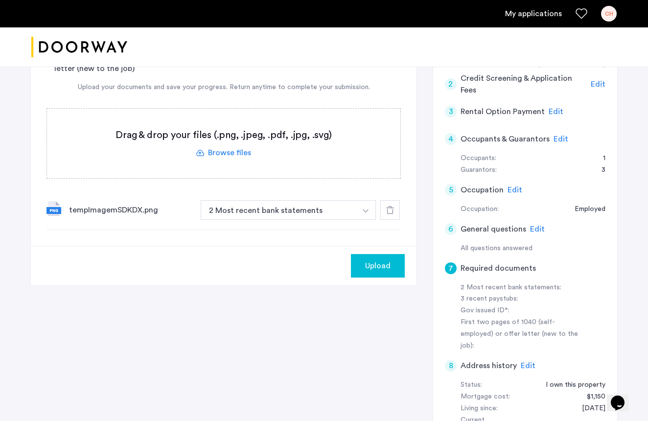
click at [367, 212] on img "button" at bounding box center [366, 211] width 6 height 4
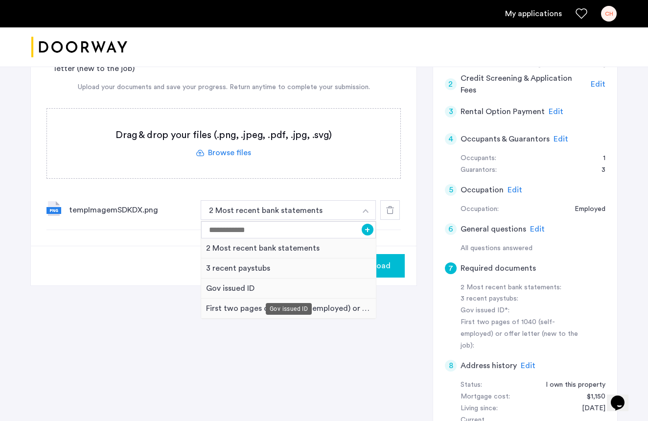
click at [250, 288] on div "Gov issued ID" at bounding box center [288, 288] width 175 height 20
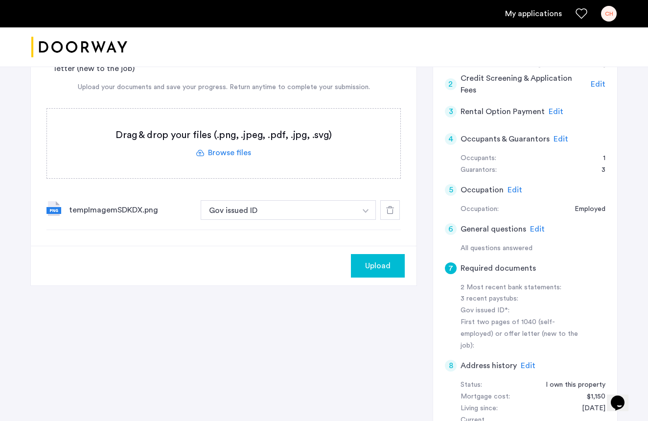
click at [366, 212] on img "button" at bounding box center [366, 211] width 6 height 4
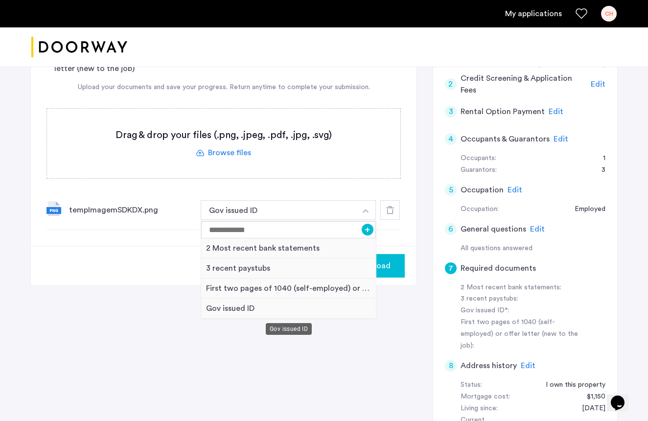
click at [250, 304] on div "Gov issued ID" at bounding box center [288, 309] width 175 height 20
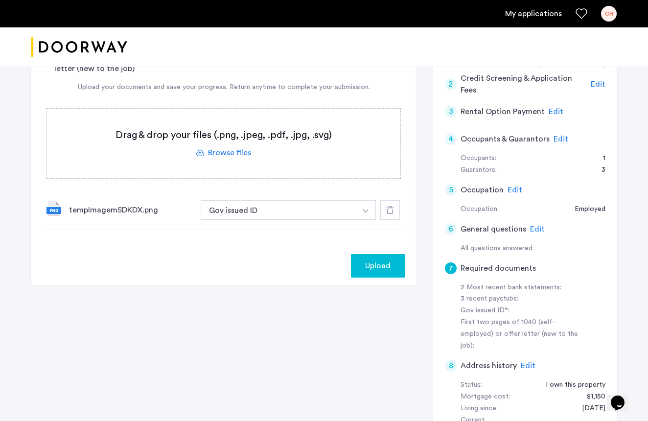
click at [380, 263] on span "Upload" at bounding box center [377, 266] width 25 height 12
click at [367, 211] on img "button" at bounding box center [366, 211] width 6 height 4
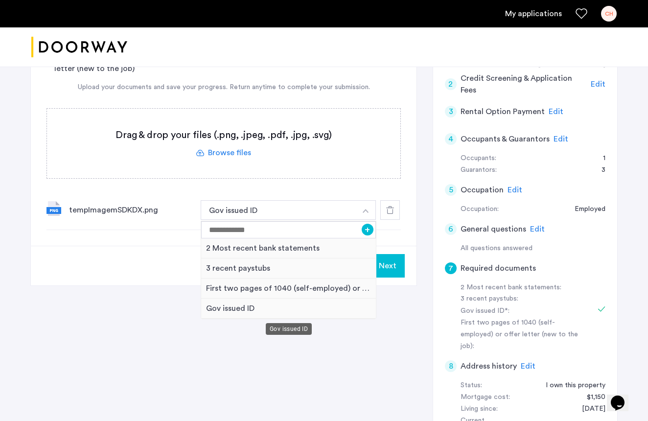
click at [221, 306] on div "Gov issued ID" at bounding box center [288, 309] width 175 height 20
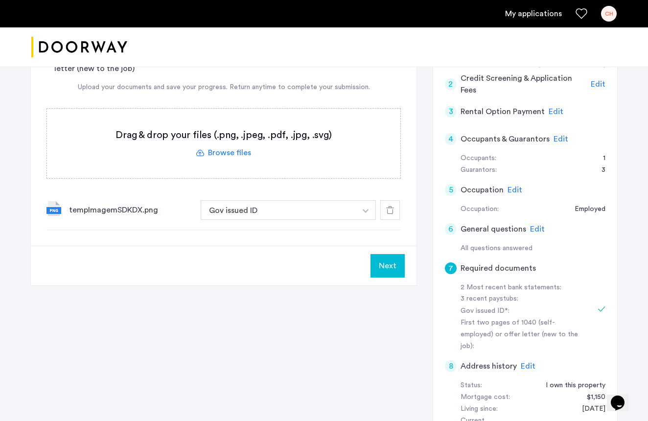
click at [226, 154] on label at bounding box center [223, 143] width 353 height 69
click at [0, 0] on input "file" at bounding box center [0, 0] width 0 height 0
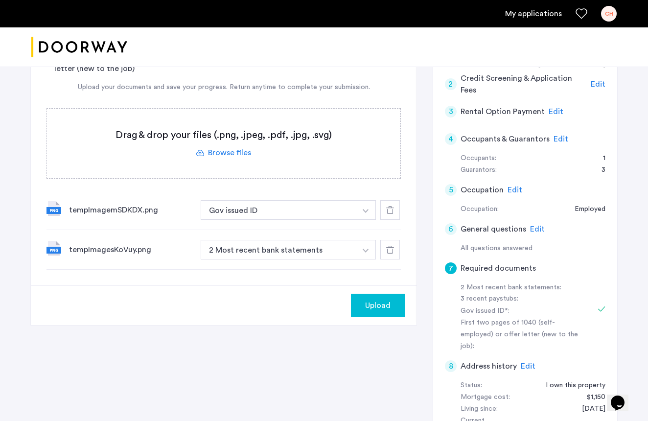
click at [366, 249] on img "button" at bounding box center [366, 251] width 6 height 4
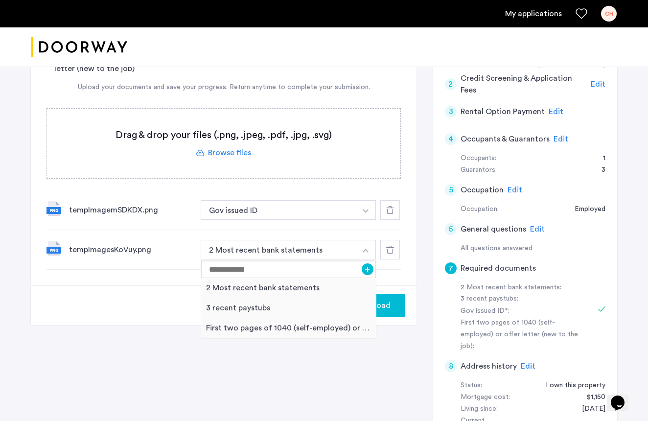
click at [366, 254] on button "button" at bounding box center [366, 250] width 20 height 20
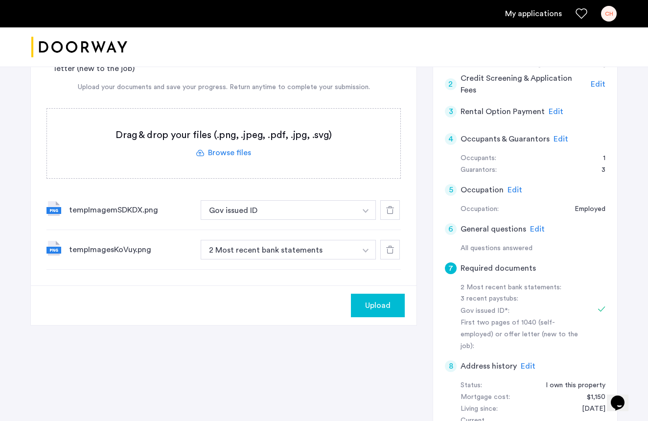
click at [366, 253] on button "button" at bounding box center [366, 250] width 20 height 20
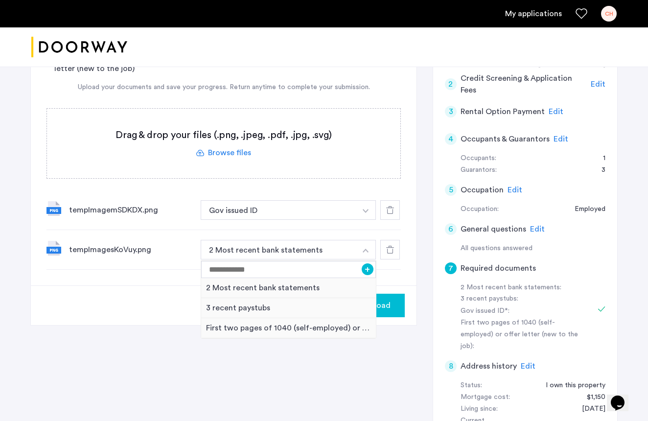
click at [365, 250] on img "button" at bounding box center [366, 251] width 6 height 4
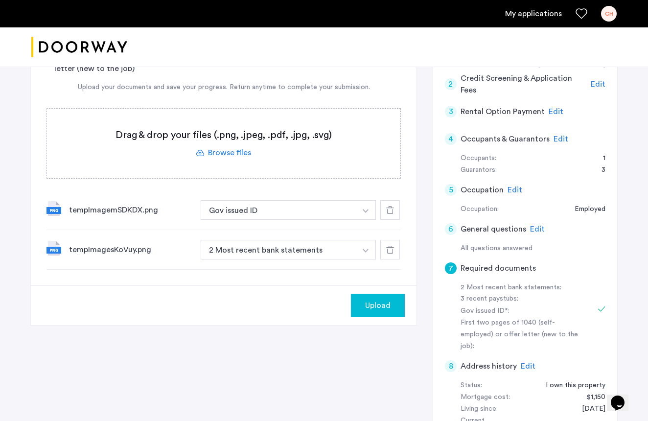
click at [365, 250] on img "button" at bounding box center [366, 251] width 6 height 4
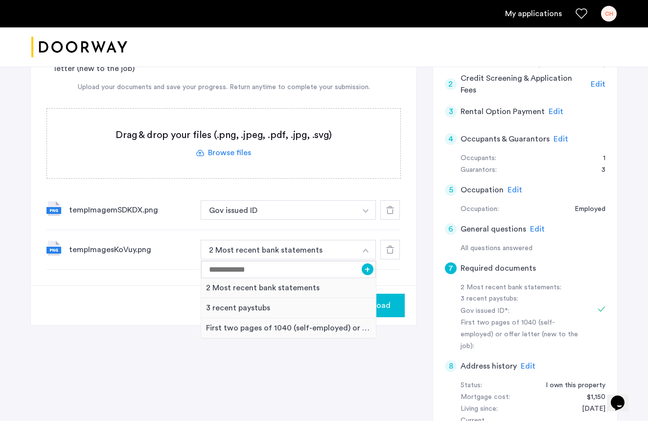
click at [365, 251] on img "button" at bounding box center [366, 251] width 6 height 4
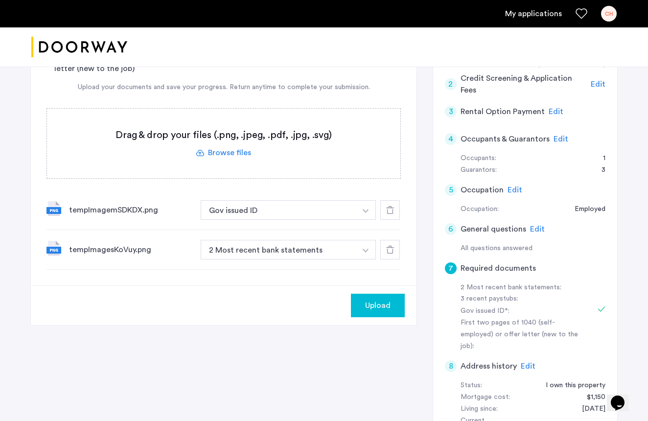
click at [368, 253] on img "button" at bounding box center [366, 251] width 6 height 4
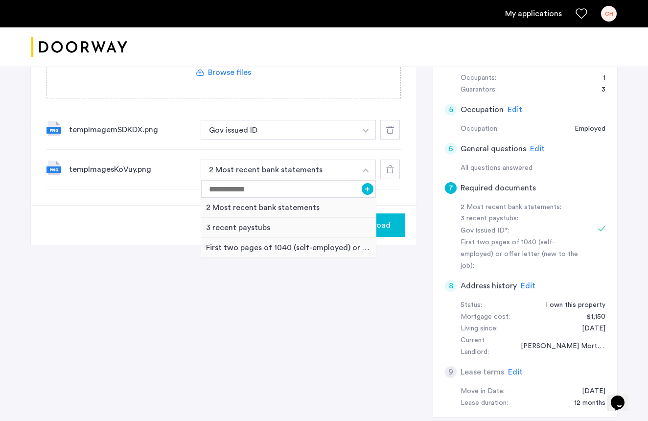
scroll to position [233, 0]
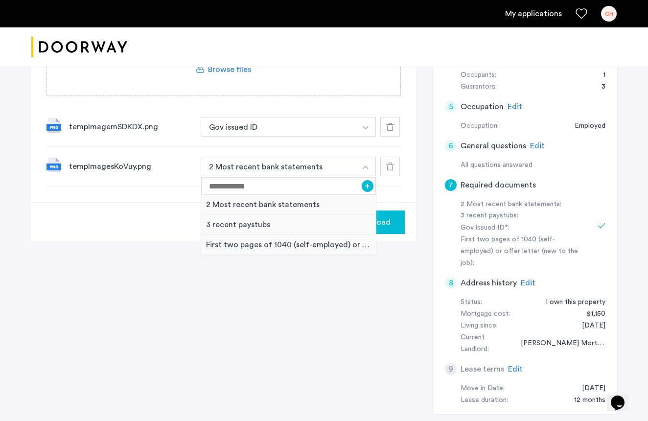
click at [363, 128] on img "button" at bounding box center [366, 128] width 6 height 4
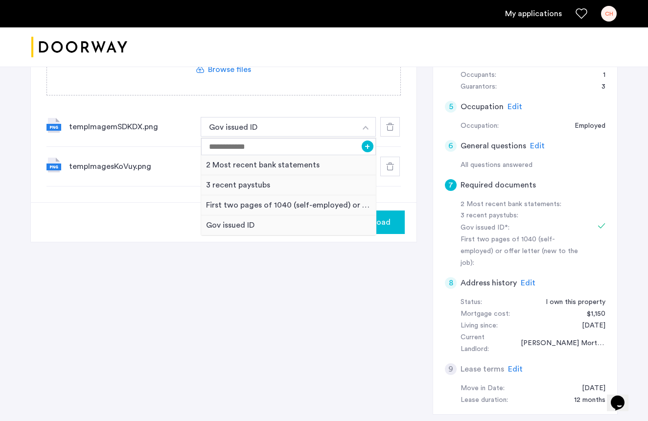
click at [368, 127] on img "button" at bounding box center [366, 128] width 6 height 4
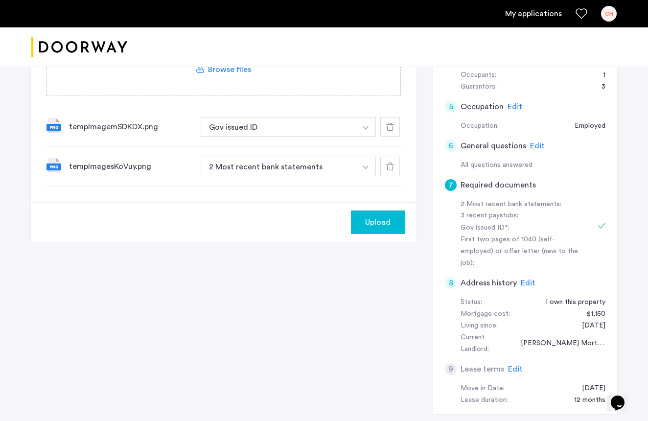
click at [359, 168] on button "button" at bounding box center [366, 167] width 20 height 20
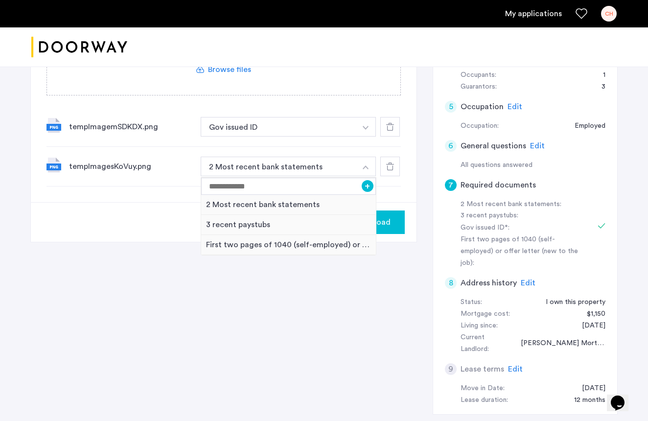
click at [316, 286] on div "7 Required documents 2 Most recent bank statements 3 recent paystubs Gov issued…" at bounding box center [323, 168] width 587 height 526
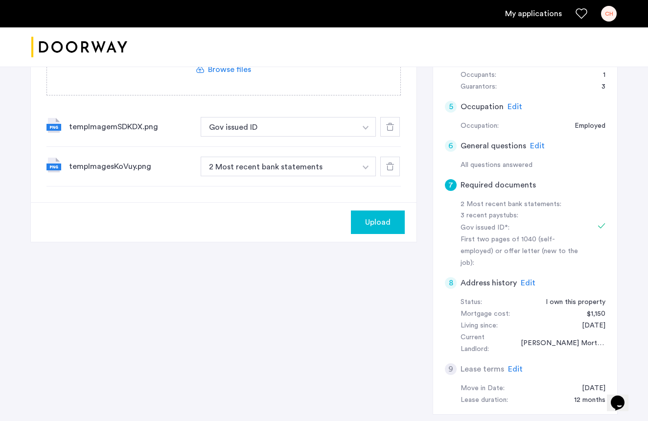
click at [370, 218] on span "Upload" at bounding box center [377, 222] width 25 height 12
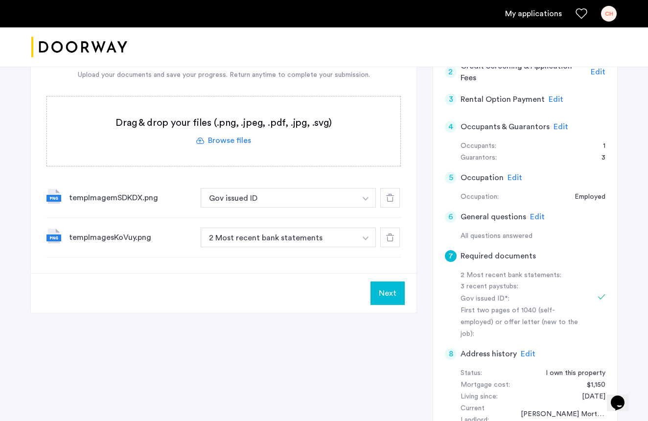
scroll to position [153, 0]
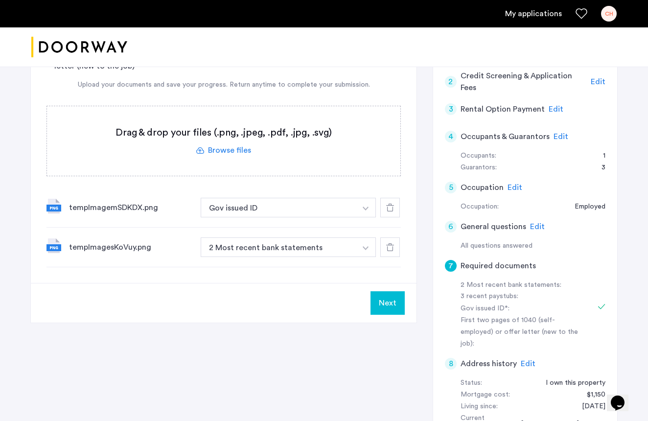
click at [220, 152] on label at bounding box center [223, 140] width 353 height 69
click at [0, 0] on input "file" at bounding box center [0, 0] width 0 height 0
click at [390, 205] on icon at bounding box center [390, 208] width 8 height 8
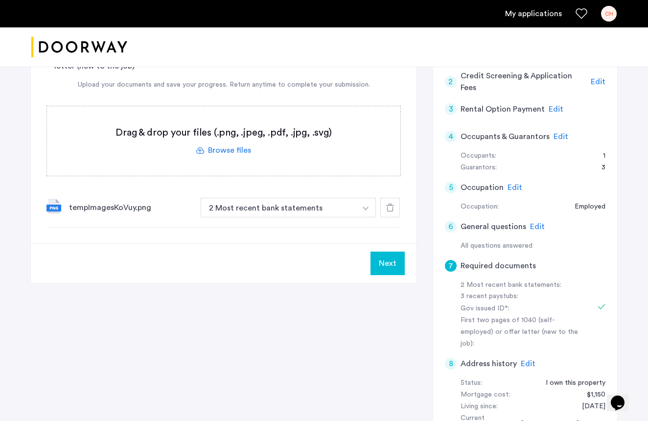
click at [388, 209] on icon at bounding box center [390, 208] width 8 height 8
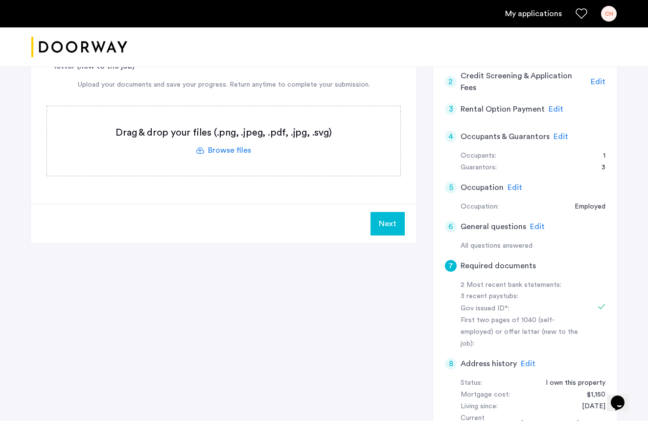
click at [246, 152] on label at bounding box center [223, 140] width 353 height 69
click at [0, 0] on input "file" at bounding box center [0, 0] width 0 height 0
click at [240, 148] on label at bounding box center [223, 140] width 353 height 69
click at [0, 0] on input "file" at bounding box center [0, 0] width 0 height 0
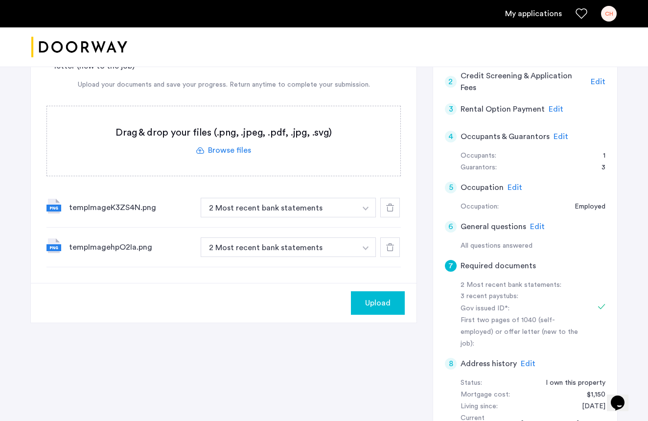
click at [367, 206] on button "button" at bounding box center [366, 208] width 20 height 20
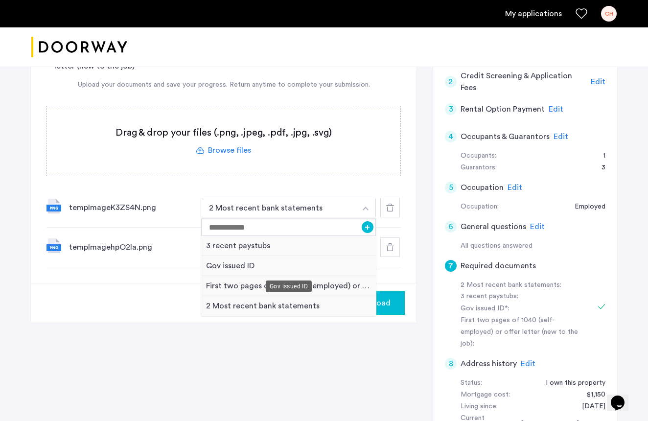
click at [242, 265] on div "Gov issued ID" at bounding box center [288, 266] width 175 height 20
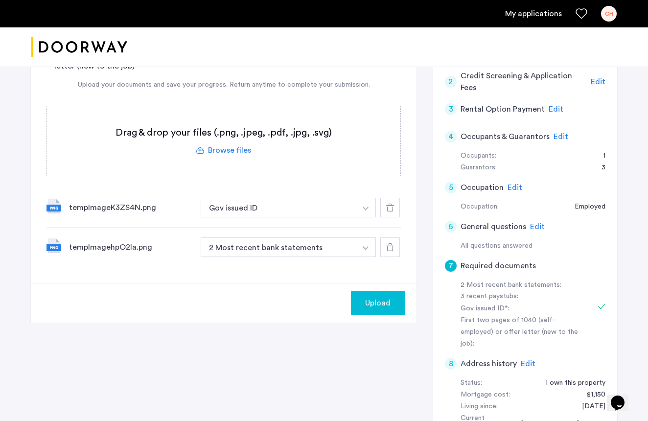
click at [371, 248] on button "button" at bounding box center [366, 247] width 20 height 20
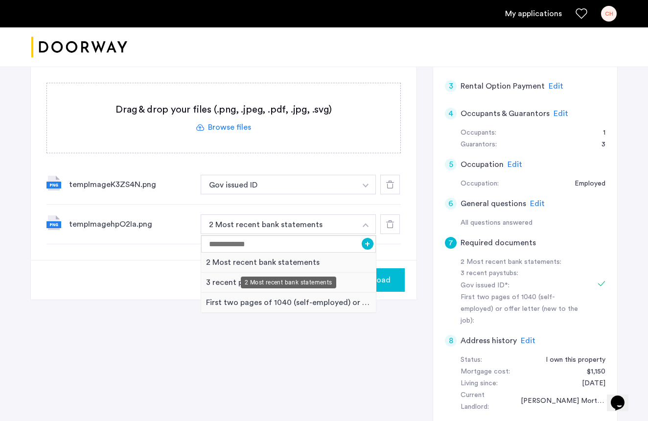
scroll to position [176, 0]
click at [363, 187] on img "button" at bounding box center [366, 186] width 6 height 4
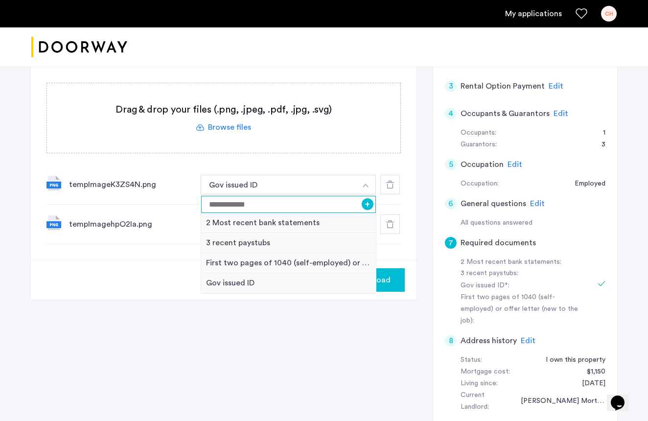
click at [261, 201] on input at bounding box center [288, 204] width 175 height 17
type input "**********"
click at [368, 206] on button "+" at bounding box center [368, 204] width 12 height 12
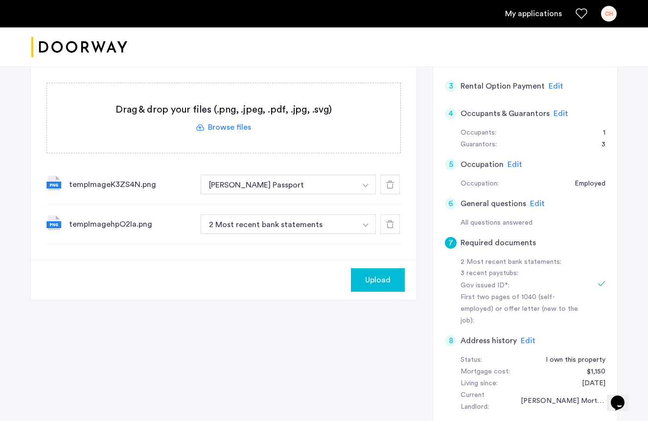
click at [367, 227] on img "button" at bounding box center [366, 225] width 6 height 4
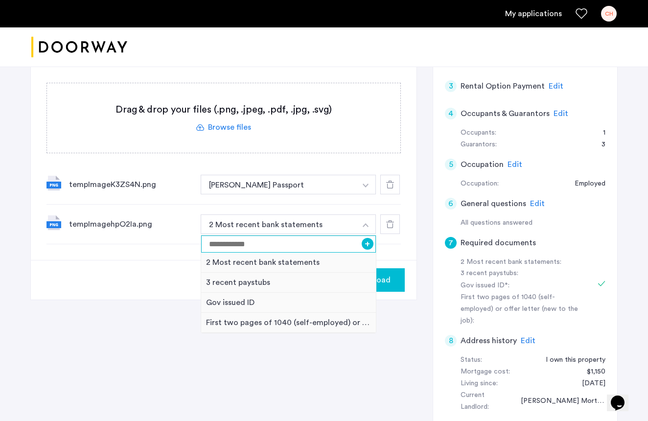
click at [251, 245] on input at bounding box center [288, 243] width 175 height 17
type input "*"
type input "**********"
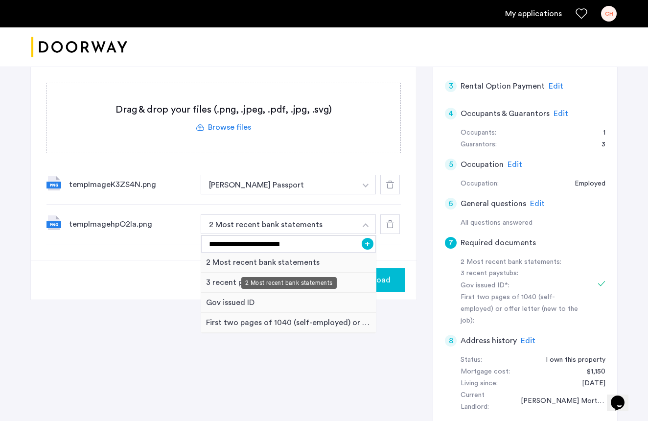
click at [320, 271] on div "2 Most recent bank statements" at bounding box center [288, 263] width 175 height 20
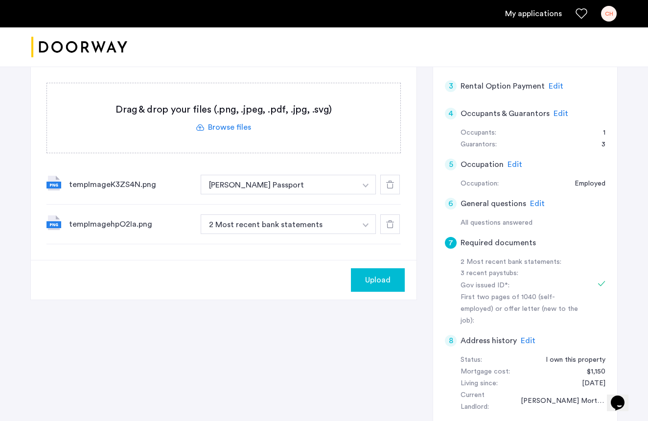
click at [360, 227] on button "button" at bounding box center [366, 224] width 20 height 20
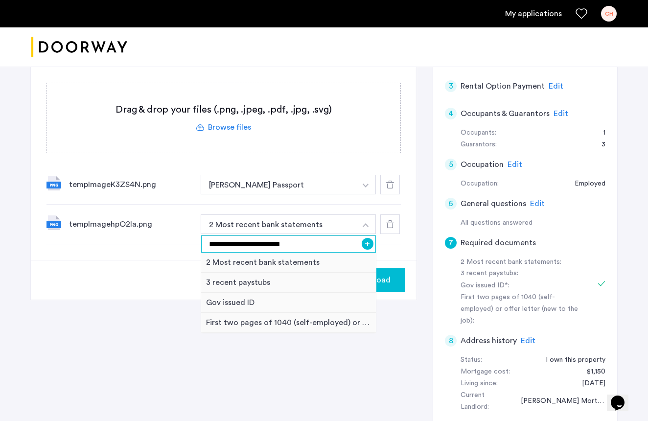
click at [296, 251] on input "**********" at bounding box center [288, 243] width 175 height 17
click at [369, 244] on button "+" at bounding box center [368, 244] width 12 height 12
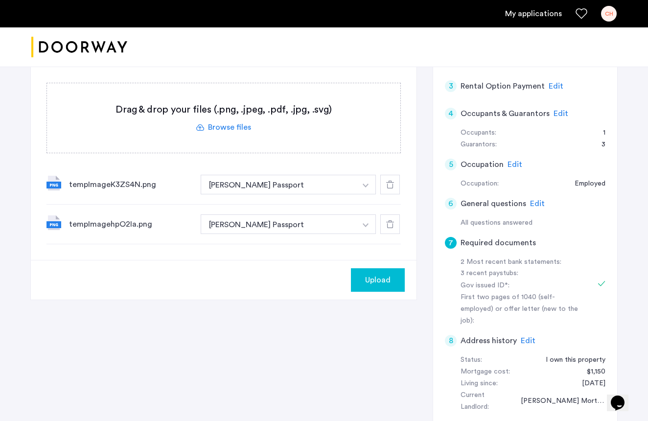
click at [221, 129] on label at bounding box center [223, 117] width 353 height 69
click at [0, 0] on input "file" at bounding box center [0, 0] width 0 height 0
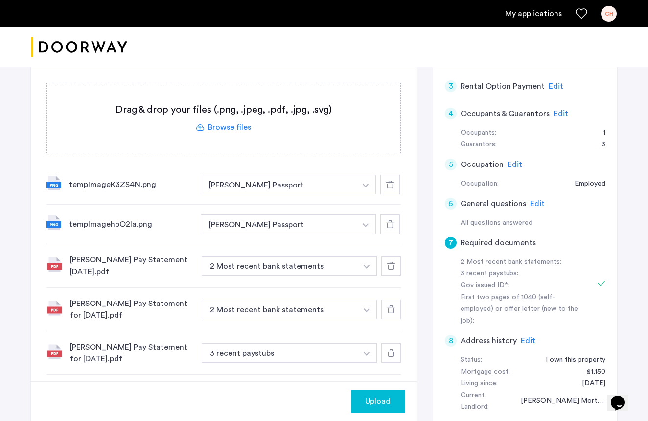
click at [367, 266] on img "button" at bounding box center [367, 267] width 6 height 4
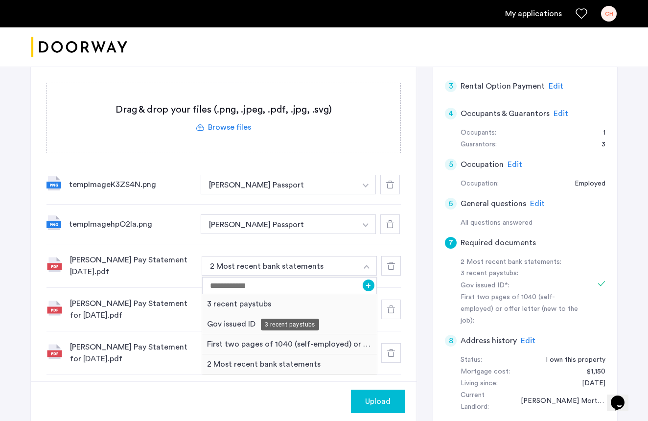
click at [242, 302] on div "3 recent paystubs" at bounding box center [289, 304] width 175 height 20
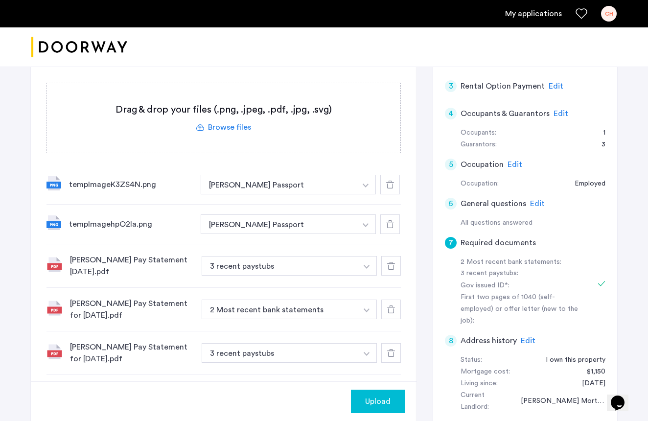
click at [367, 263] on button "button" at bounding box center [367, 266] width 20 height 20
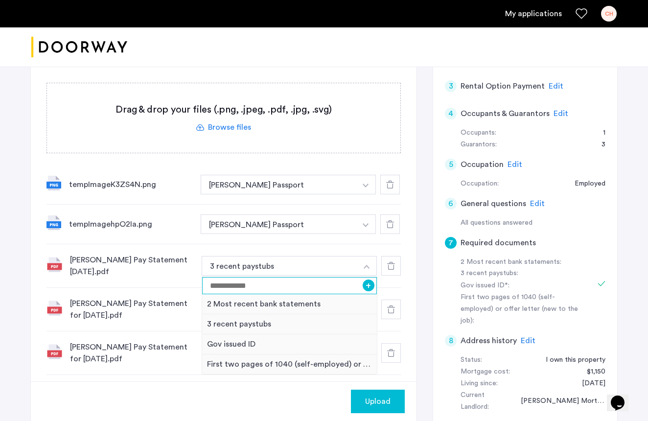
click at [222, 287] on input at bounding box center [289, 285] width 175 height 17
type input "**********"
click at [368, 283] on button "+" at bounding box center [369, 285] width 12 height 12
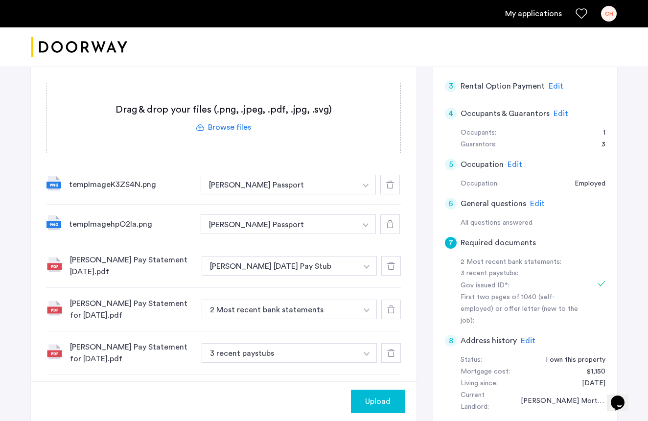
click at [365, 309] on img "button" at bounding box center [367, 310] width 6 height 4
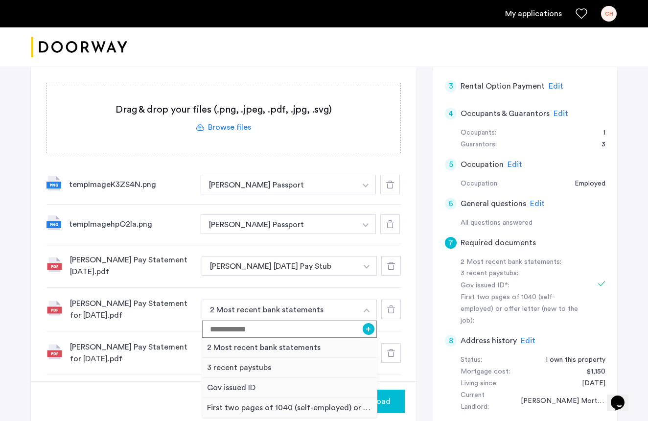
click at [253, 329] on input at bounding box center [289, 329] width 175 height 17
type input "**********"
click at [368, 330] on button "+" at bounding box center [369, 329] width 12 height 12
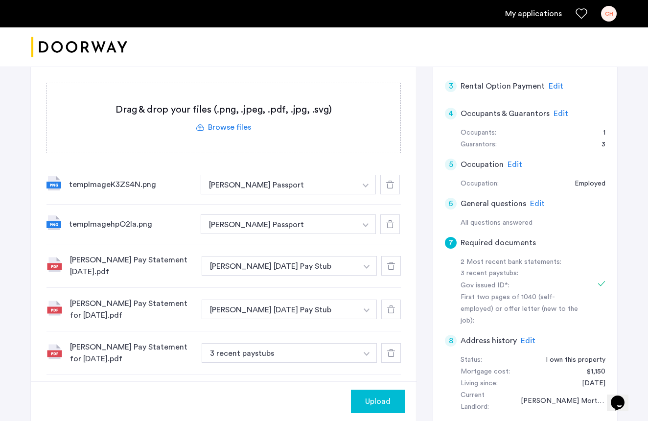
click at [369, 351] on button "button" at bounding box center [367, 353] width 20 height 20
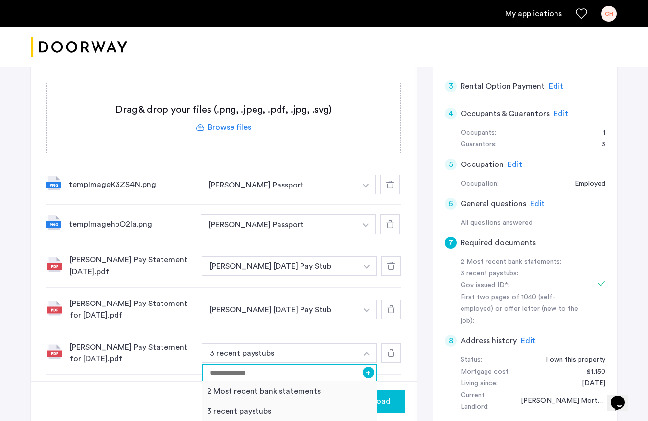
click at [280, 367] on input at bounding box center [289, 372] width 175 height 17
type input "**********"
click at [371, 371] on button "+" at bounding box center [369, 373] width 12 height 12
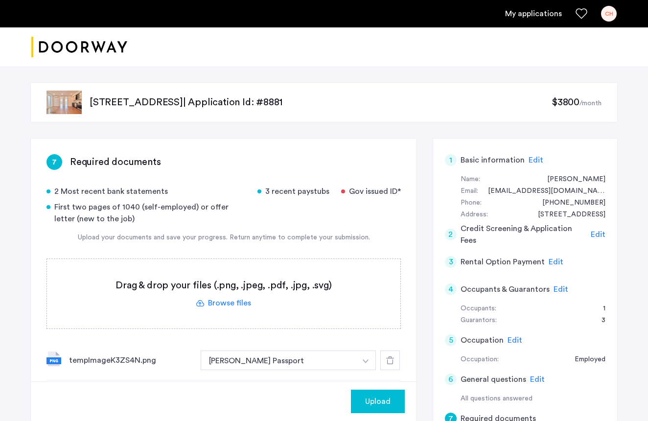
scroll to position [0, 0]
click at [579, 14] on icon "Favorites" at bounding box center [582, 14] width 12 height 12
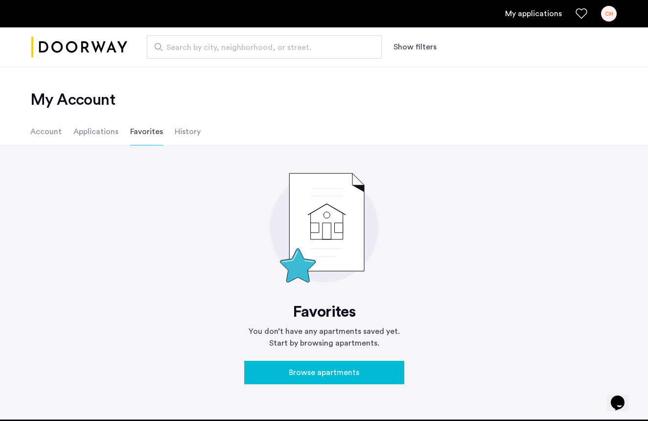
click at [44, 134] on li "Account" at bounding box center [45, 131] width 31 height 27
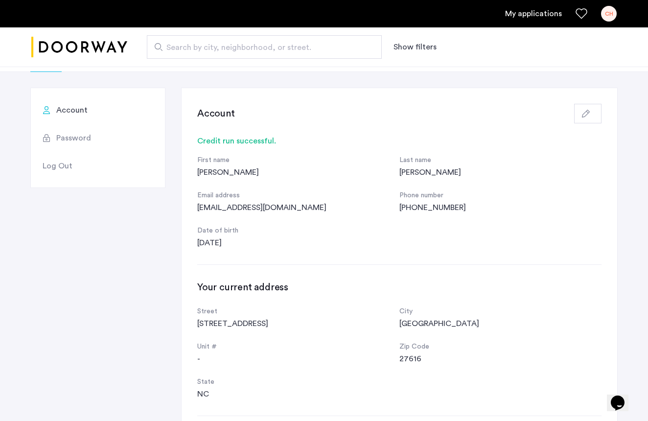
scroll to position [70, 0]
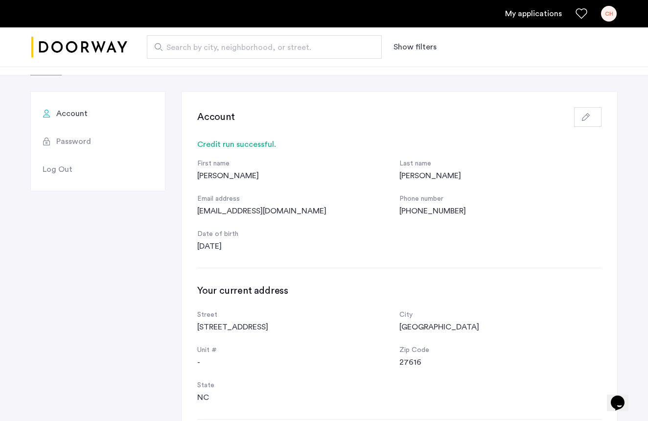
click at [584, 118] on icon "button" at bounding box center [586, 117] width 8 height 8
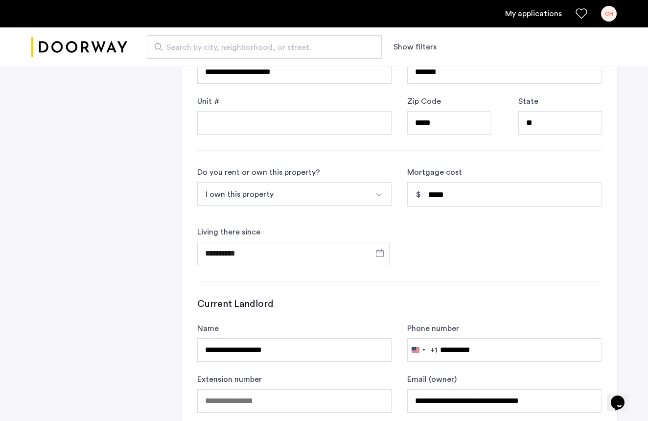
scroll to position [466, 0]
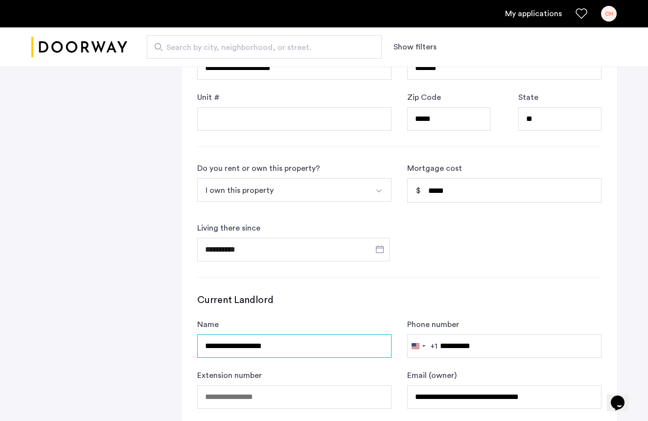
drag, startPoint x: 290, startPoint y: 346, endPoint x: 195, endPoint y: 346, distance: 94.5
click at [195, 346] on div "**********" at bounding box center [400, 60] width 436 height 729
click at [382, 347] on input "**********" at bounding box center [294, 345] width 194 height 23
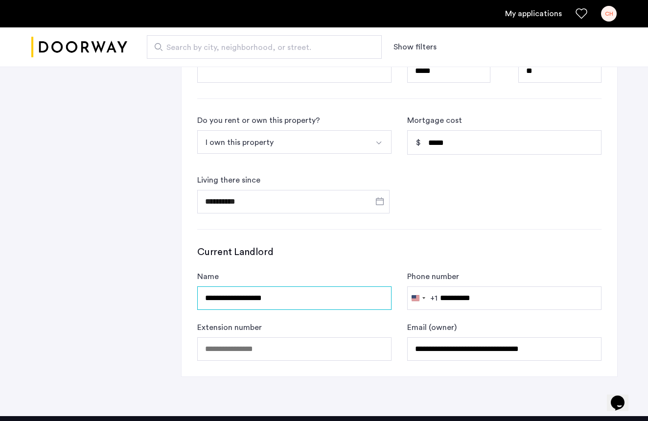
scroll to position [517, 0]
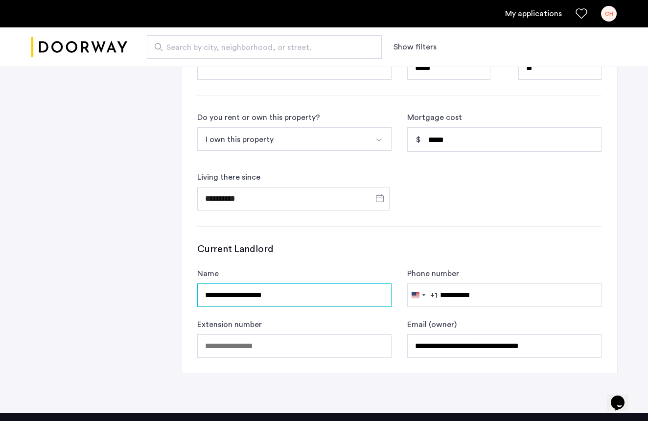
click at [377, 297] on input "**********" at bounding box center [294, 294] width 194 height 23
click at [381, 299] on input "**********" at bounding box center [294, 294] width 194 height 23
click at [381, 296] on input "**********" at bounding box center [294, 294] width 194 height 23
type input "*"
type input "****"
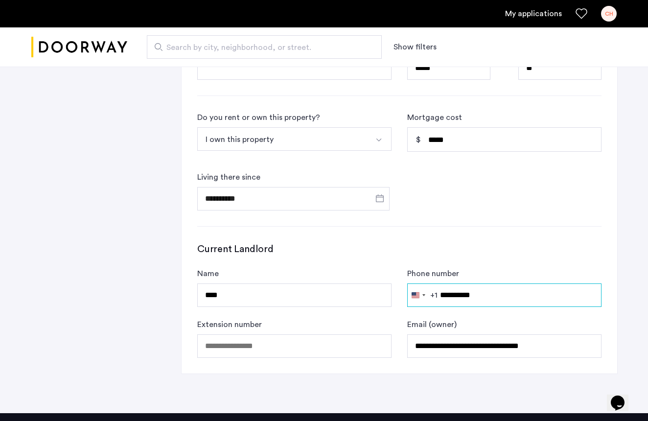
click at [591, 295] on input "**********" at bounding box center [504, 294] width 194 height 23
type input "**********"
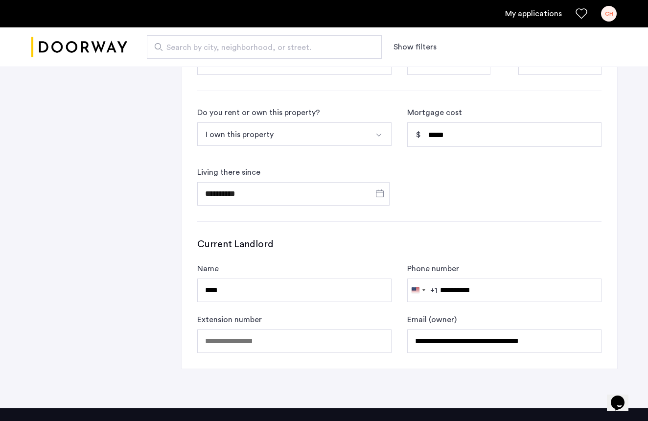
scroll to position [522, 0]
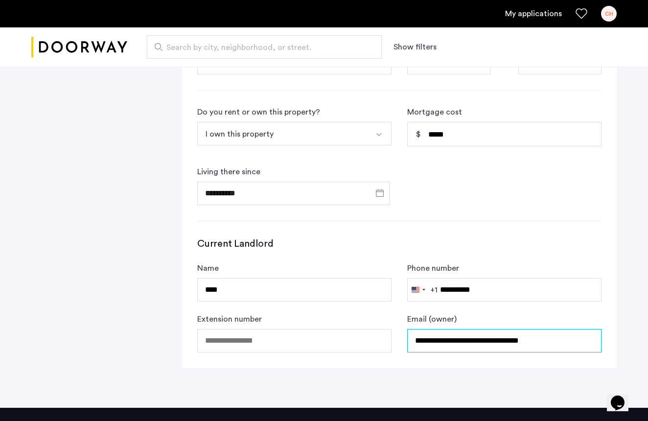
drag, startPoint x: 562, startPoint y: 342, endPoint x: 472, endPoint y: 350, distance: 90.4
click at [590, 340] on input "**********" at bounding box center [504, 340] width 194 height 23
click at [590, 341] on input "**********" at bounding box center [504, 340] width 194 height 23
click at [591, 342] on input "**********" at bounding box center [504, 340] width 194 height 23
drag, startPoint x: 558, startPoint y: 339, endPoint x: 408, endPoint y: 347, distance: 150.5
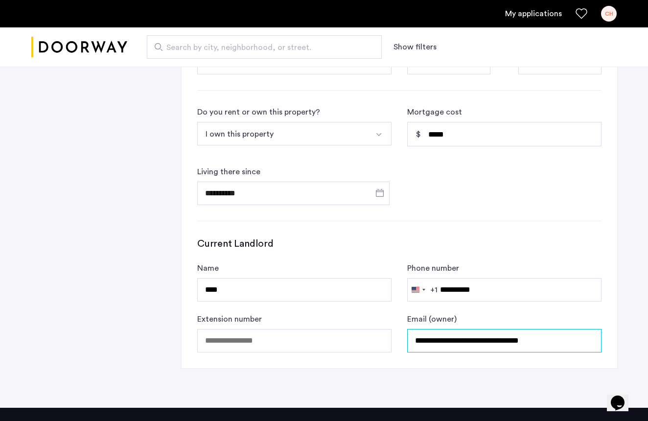
click at [408, 347] on input "**********" at bounding box center [504, 340] width 194 height 23
drag, startPoint x: 559, startPoint y: 341, endPoint x: 398, endPoint y: 341, distance: 161.0
click at [398, 341] on form "Name **** Phone number [GEOGRAPHIC_DATA] +1 +1 244 results found [GEOGRAPHIC_DA…" at bounding box center [399, 307] width 404 height 90
type input "**********"
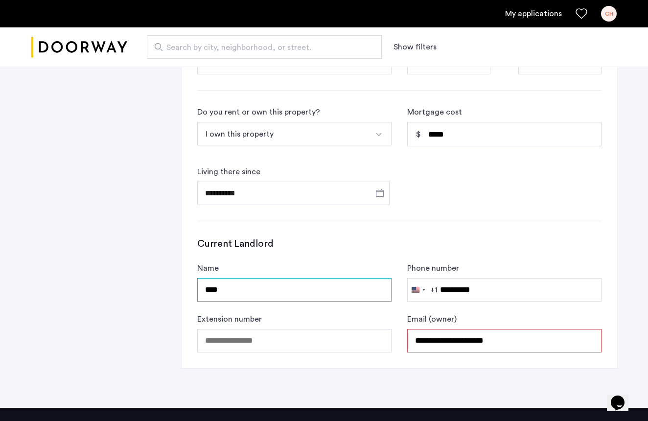
click at [271, 290] on input "****" at bounding box center [294, 289] width 194 height 23
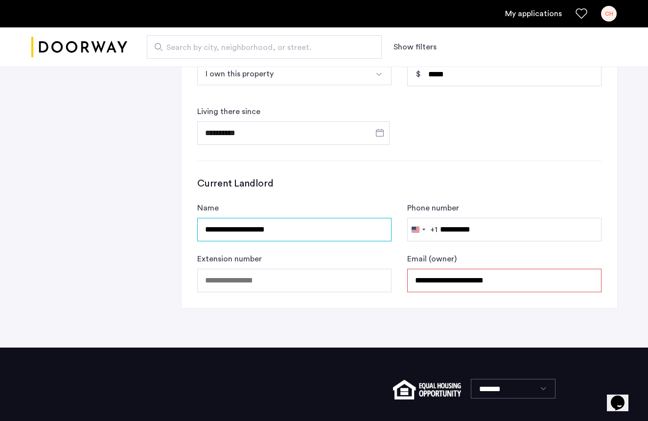
scroll to position [586, 0]
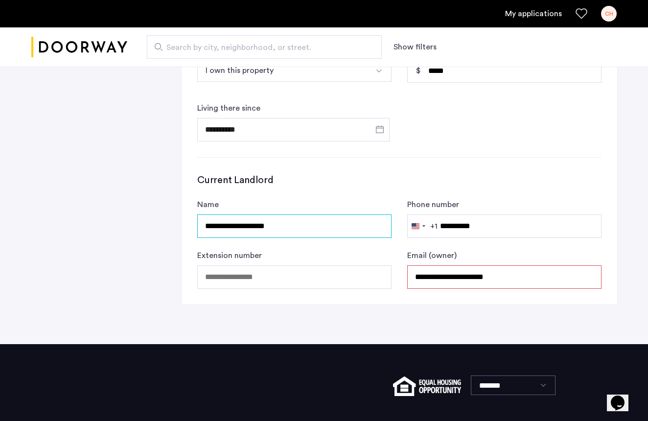
type input "**********"
click at [523, 270] on input "**********" at bounding box center [504, 276] width 194 height 23
click at [465, 279] on input "**********" at bounding box center [504, 276] width 194 height 23
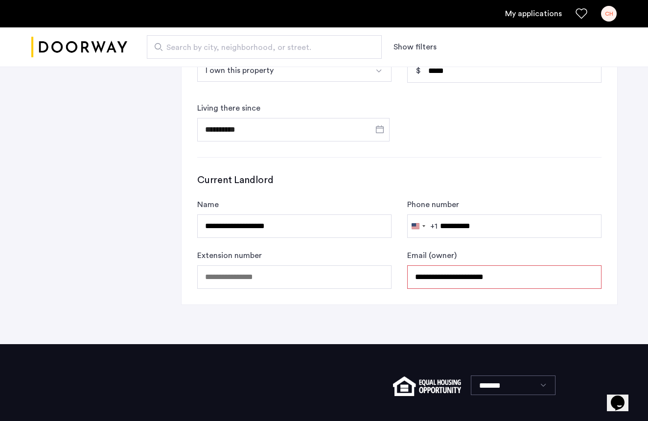
click at [467, 279] on input "**********" at bounding box center [504, 276] width 194 height 23
click at [539, 273] on input "**********" at bounding box center [504, 276] width 194 height 23
click at [594, 276] on input "**********" at bounding box center [504, 276] width 194 height 23
click at [504, 228] on input "**********" at bounding box center [504, 225] width 194 height 23
click at [502, 237] on input "**********" at bounding box center [504, 225] width 194 height 23
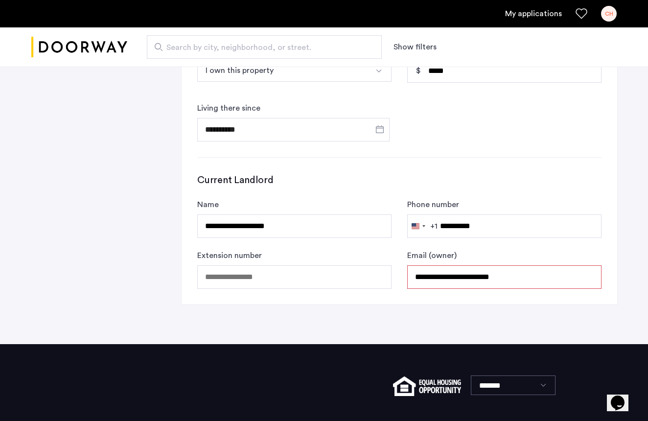
click at [522, 260] on div "**********" at bounding box center [504, 269] width 194 height 39
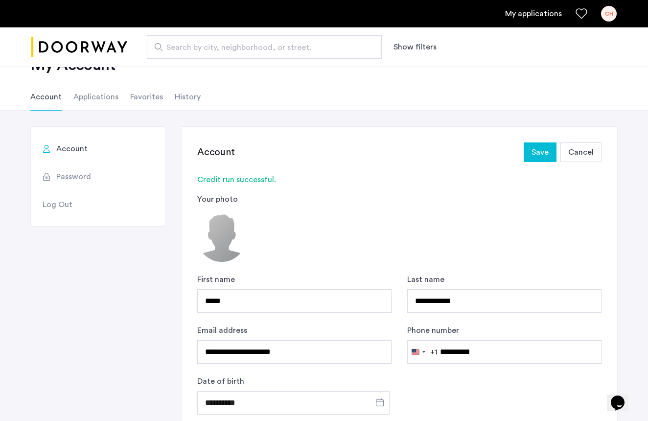
scroll to position [23, 0]
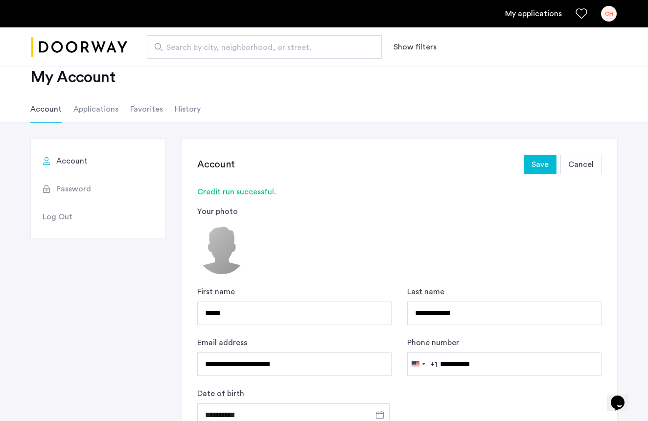
click at [541, 163] on span "Save" at bounding box center [539, 165] width 17 height 12
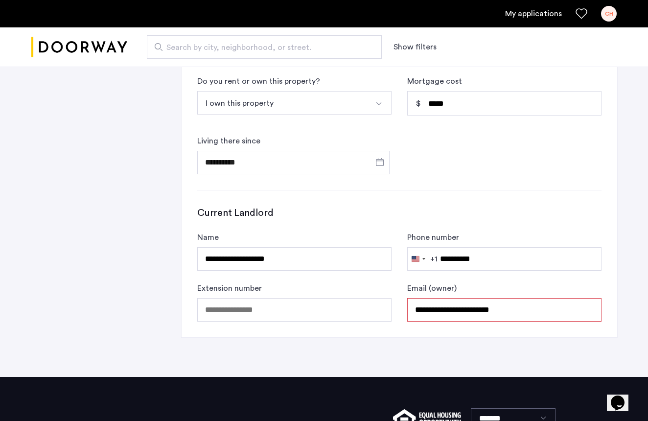
scroll to position [558, 0]
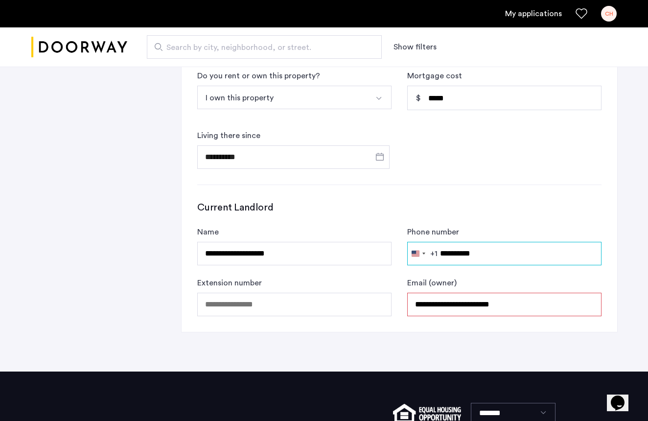
click at [497, 256] on input "**********" at bounding box center [504, 253] width 194 height 23
click at [589, 258] on input "**********" at bounding box center [504, 253] width 194 height 23
click at [592, 256] on input "**********" at bounding box center [504, 253] width 194 height 23
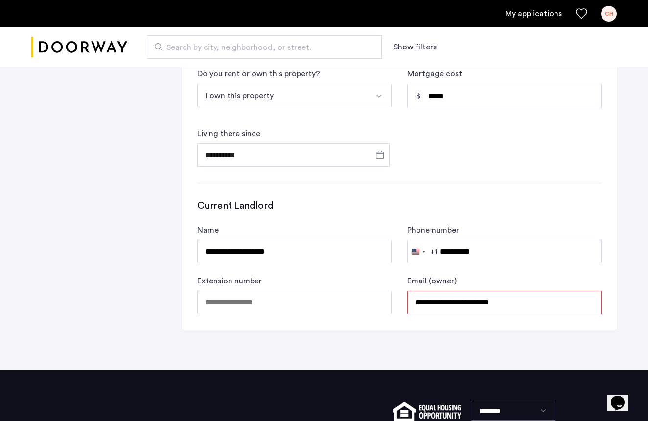
click at [571, 305] on input "**********" at bounding box center [504, 302] width 194 height 23
click at [592, 304] on input "**********" at bounding box center [504, 302] width 194 height 23
click at [592, 303] on input "**********" at bounding box center [504, 302] width 194 height 23
click at [590, 301] on input "**********" at bounding box center [504, 302] width 194 height 23
click at [518, 303] on input "**********" at bounding box center [504, 302] width 194 height 23
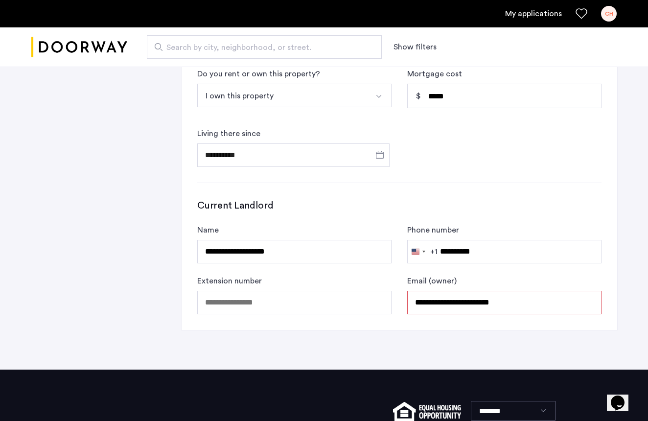
click at [476, 302] on input "**********" at bounding box center [504, 302] width 194 height 23
click at [534, 308] on input "**********" at bounding box center [504, 302] width 194 height 23
type input "**********"
click at [542, 273] on form "**********" at bounding box center [399, 269] width 404 height 90
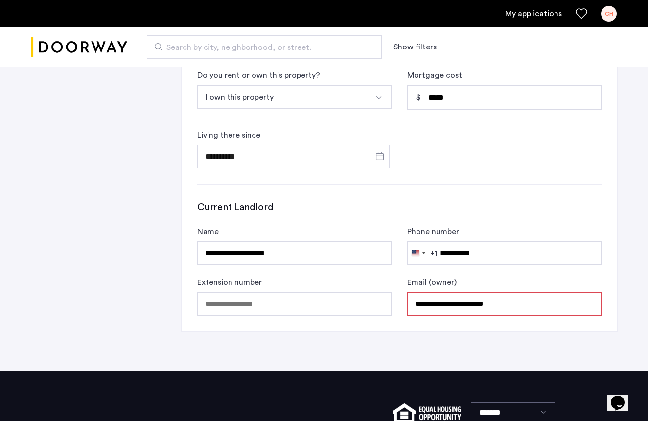
scroll to position [559, 0]
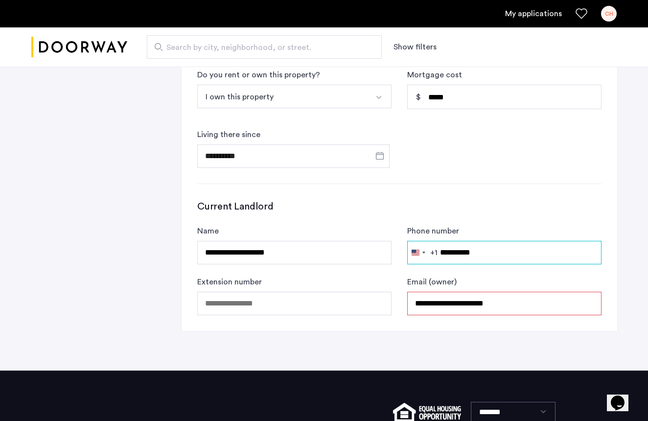
drag, startPoint x: 484, startPoint y: 252, endPoint x: 444, endPoint y: 245, distance: 41.2
click at [444, 245] on input "**********" at bounding box center [504, 252] width 194 height 23
type input "*"
type input "**********"
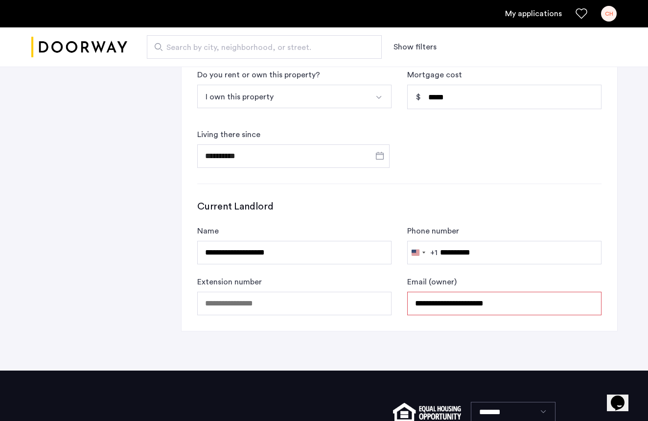
click at [511, 303] on input "**********" at bounding box center [504, 303] width 194 height 23
drag, startPoint x: 510, startPoint y: 303, endPoint x: 422, endPoint y: 304, distance: 87.6
click at [422, 304] on input "**********" at bounding box center [504, 303] width 194 height 23
type input "**********"
click at [522, 280] on div "**********" at bounding box center [504, 295] width 194 height 39
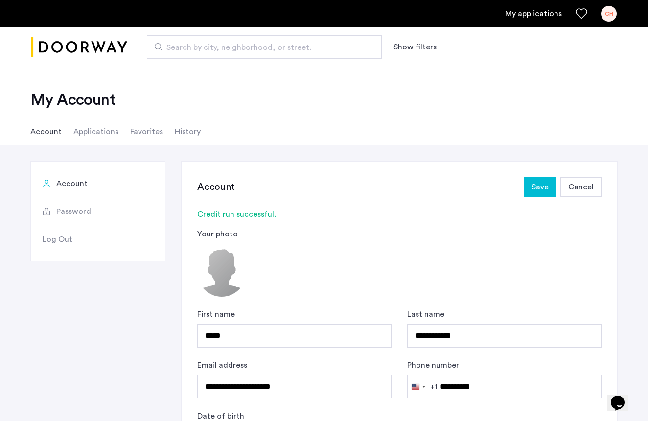
scroll to position [0, 0]
click at [542, 190] on span "Save" at bounding box center [539, 187] width 17 height 12
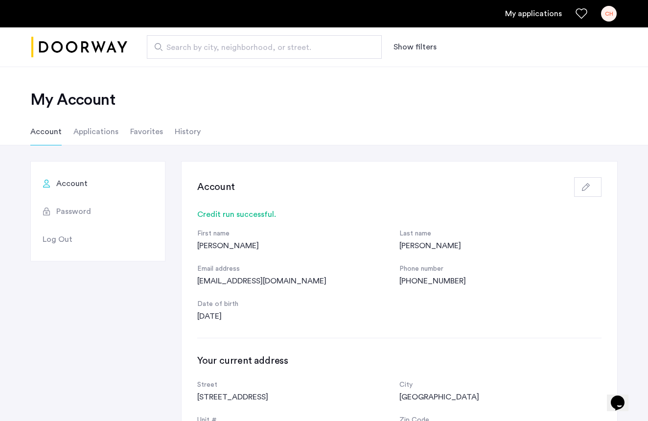
click at [537, 13] on link "My applications" at bounding box center [533, 14] width 57 height 12
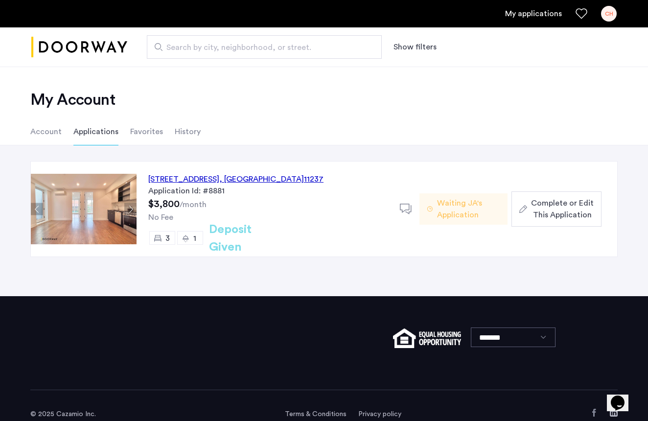
click at [236, 238] on h2 "Deposit Given" at bounding box center [248, 238] width 78 height 35
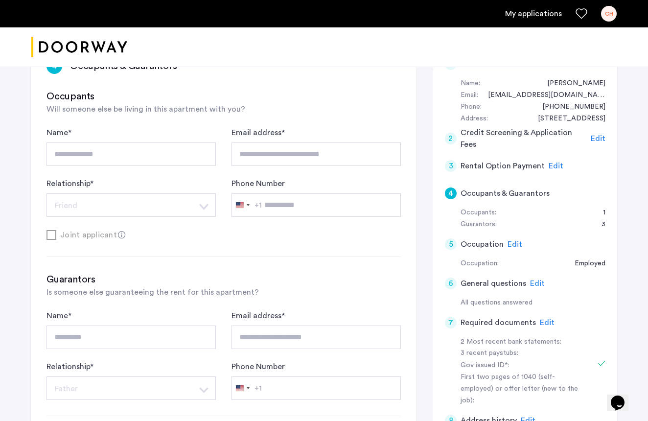
scroll to position [95, 0]
click at [514, 241] on span "Edit" at bounding box center [514, 245] width 15 height 8
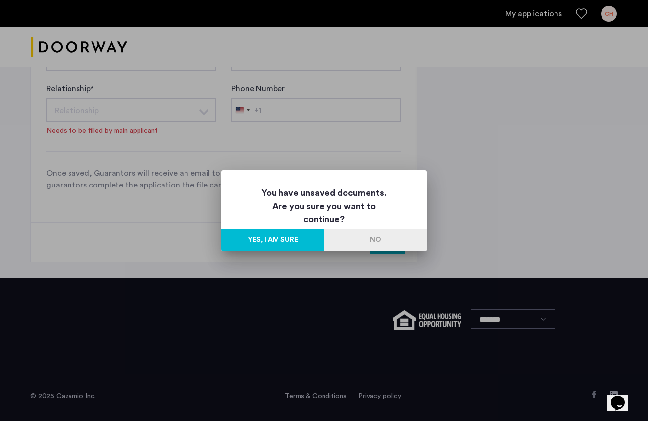
scroll to position [0, 0]
click at [373, 240] on button "No" at bounding box center [375, 240] width 103 height 22
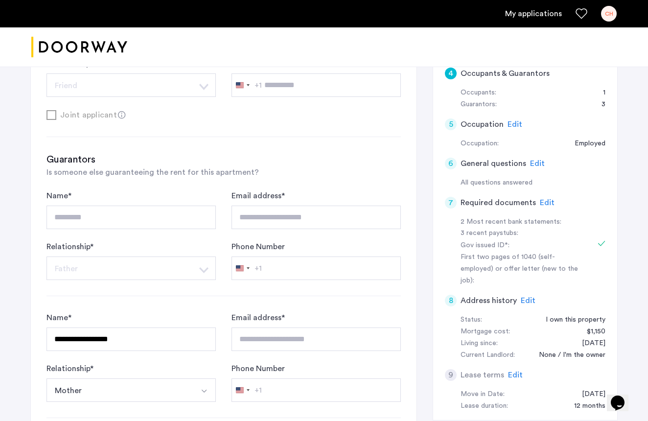
scroll to position [214, 0]
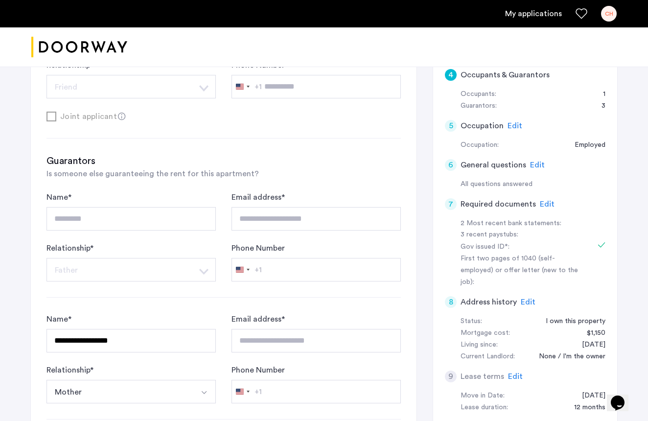
click at [600, 241] on icon at bounding box center [602, 245] width 8 height 8
click at [542, 200] on span "Edit" at bounding box center [547, 204] width 15 height 8
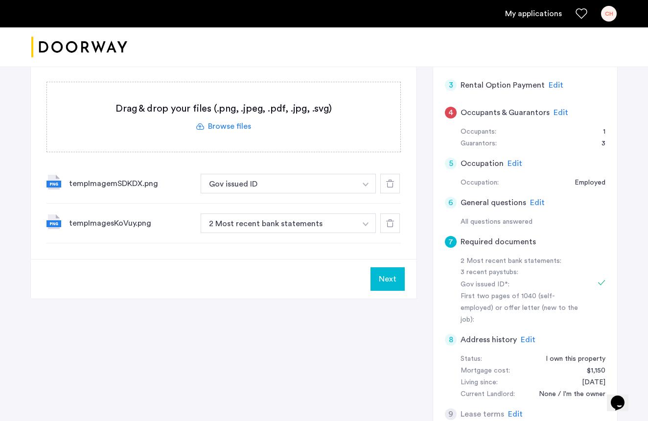
scroll to position [178, 0]
click at [385, 276] on button "Next" at bounding box center [387, 277] width 34 height 23
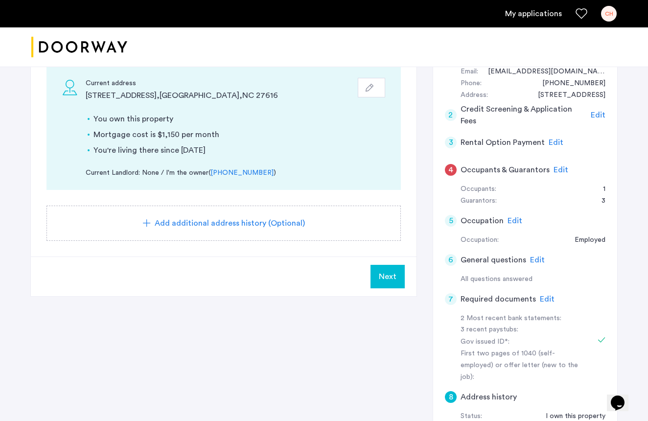
scroll to position [121, 0]
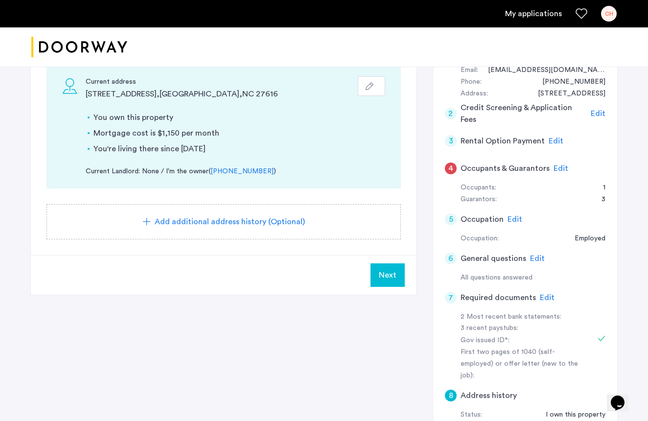
click at [546, 295] on span "Edit" at bounding box center [547, 298] width 15 height 8
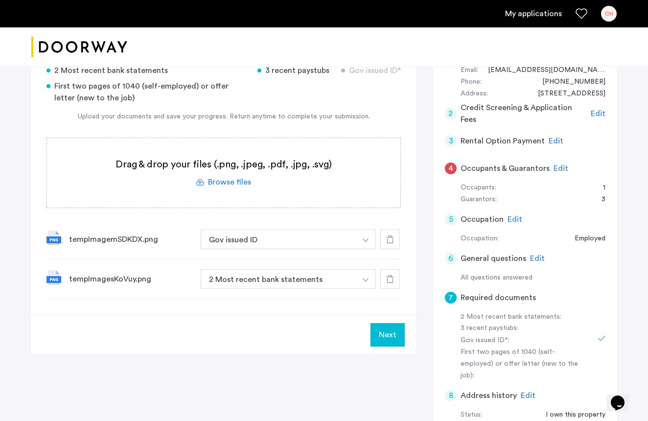
click at [226, 181] on label at bounding box center [223, 172] width 353 height 69
click at [0, 0] on input "file" at bounding box center [0, 0] width 0 height 0
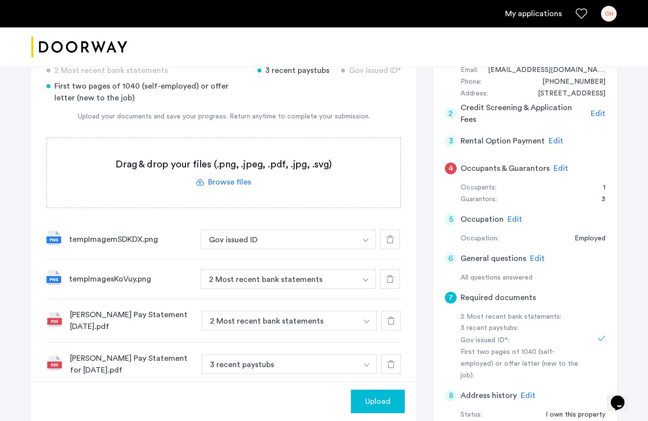
click at [368, 323] on img "button" at bounding box center [367, 322] width 6 height 4
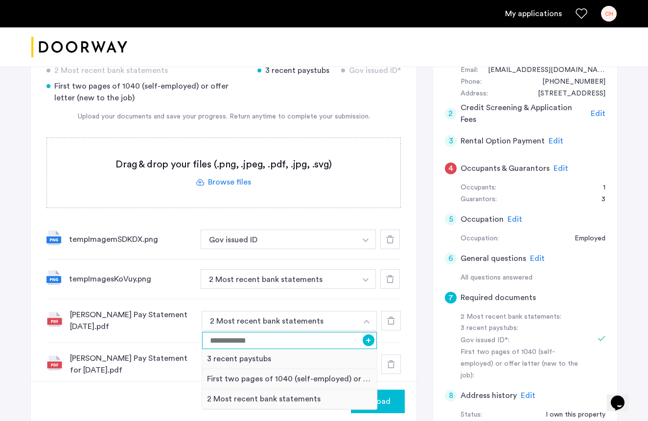
click at [217, 341] on input at bounding box center [289, 340] width 175 height 17
type input "**********"
click at [368, 340] on button "+" at bounding box center [369, 340] width 12 height 12
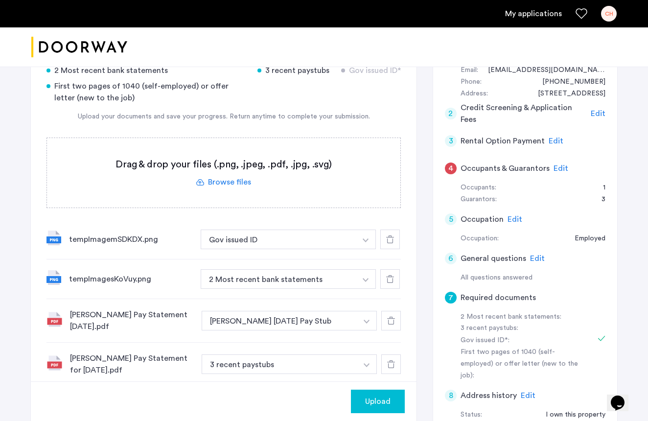
click at [368, 366] on img "button" at bounding box center [367, 365] width 6 height 4
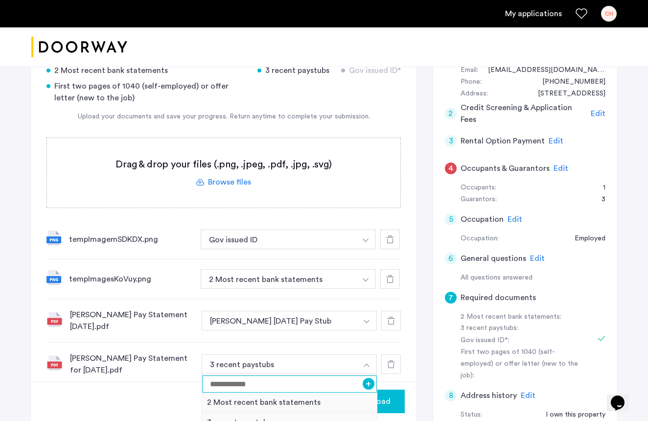
click at [292, 379] on input at bounding box center [289, 383] width 175 height 17
type input "**********"
click at [369, 383] on button "+" at bounding box center [369, 384] width 12 height 12
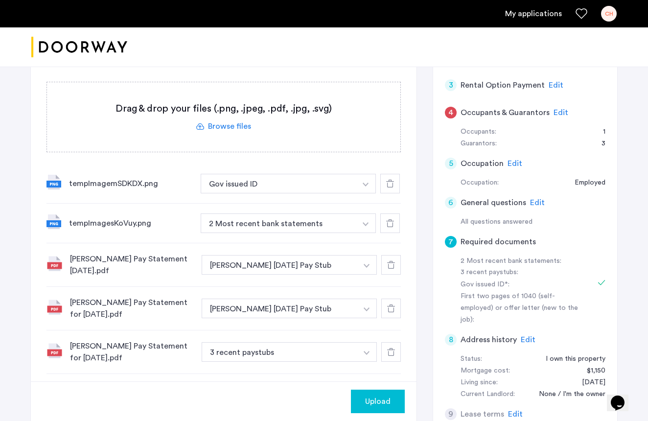
scroll to position [179, 0]
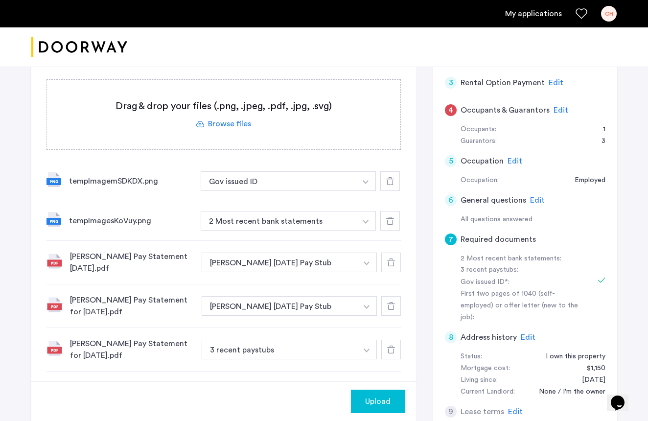
click at [368, 346] on button "button" at bounding box center [367, 350] width 20 height 20
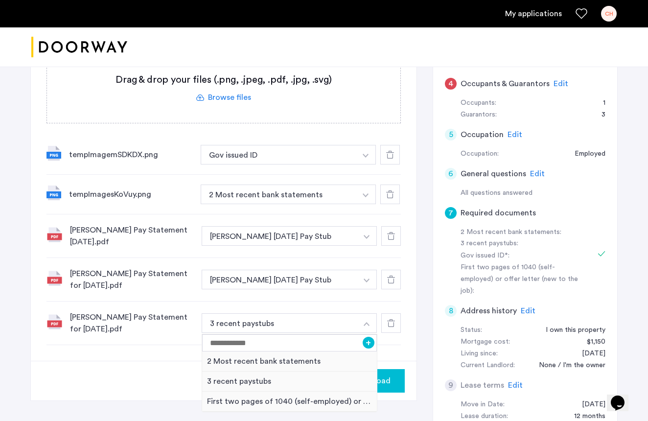
scroll to position [207, 0]
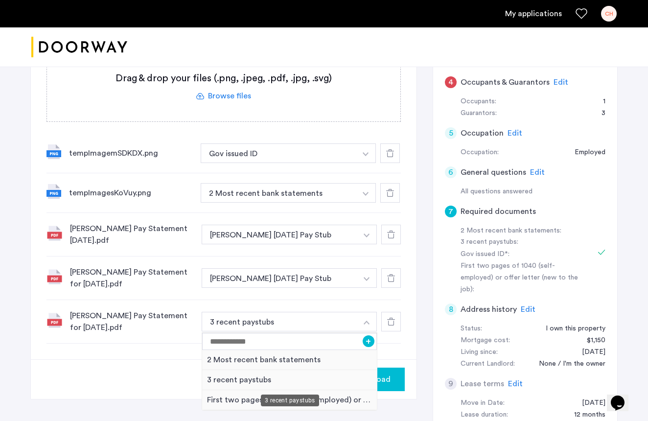
click at [229, 379] on div "3 recent paystubs" at bounding box center [289, 380] width 175 height 20
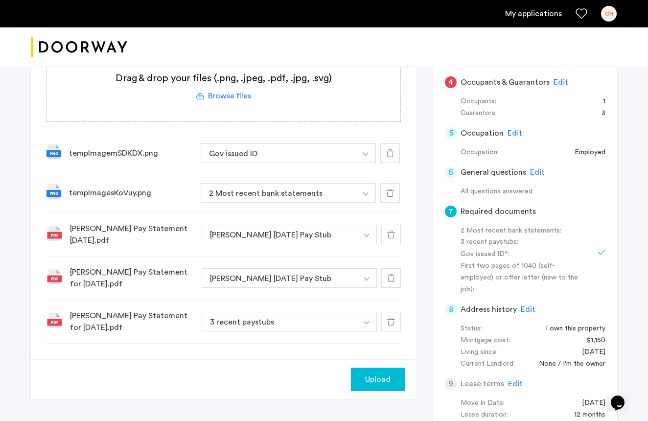
click at [365, 322] on img "button" at bounding box center [367, 323] width 6 height 4
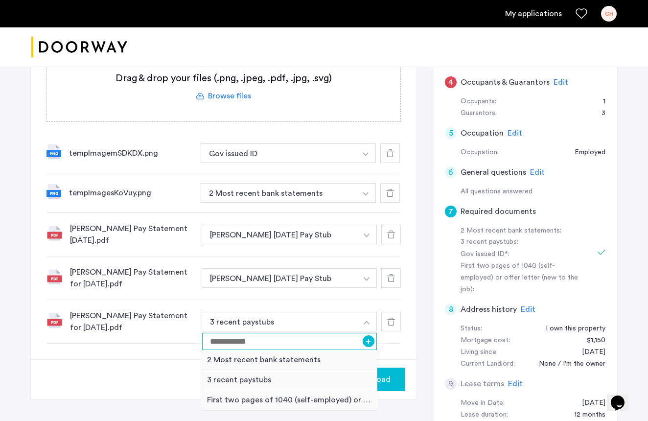
click at [295, 339] on input at bounding box center [289, 341] width 175 height 17
type input "**********"
click at [368, 342] on button "+" at bounding box center [369, 341] width 12 height 12
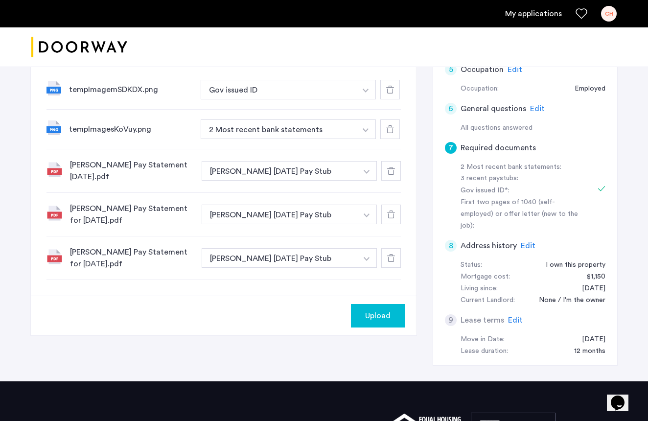
scroll to position [281, 0]
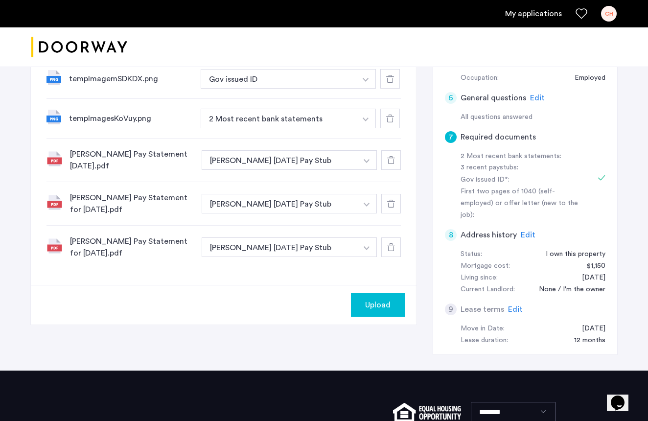
click at [370, 305] on span "Upload" at bounding box center [377, 305] width 25 height 12
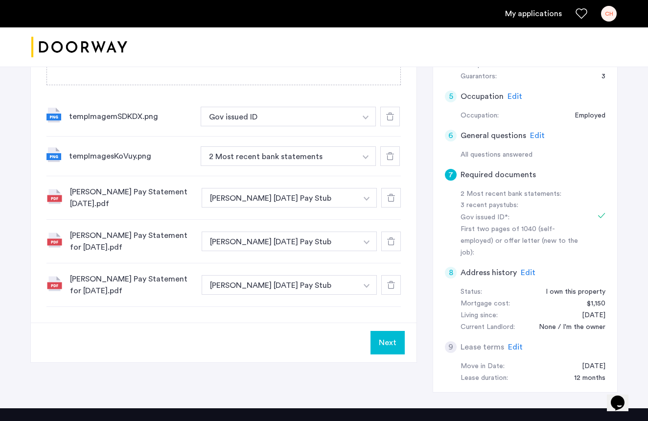
scroll to position [244, 0]
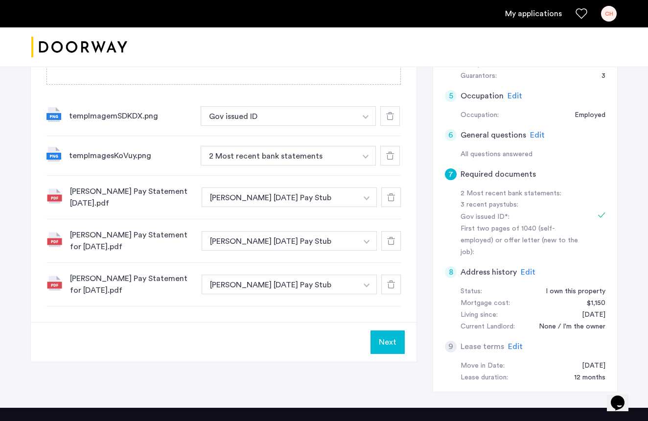
click at [365, 158] on img "button" at bounding box center [366, 157] width 6 height 4
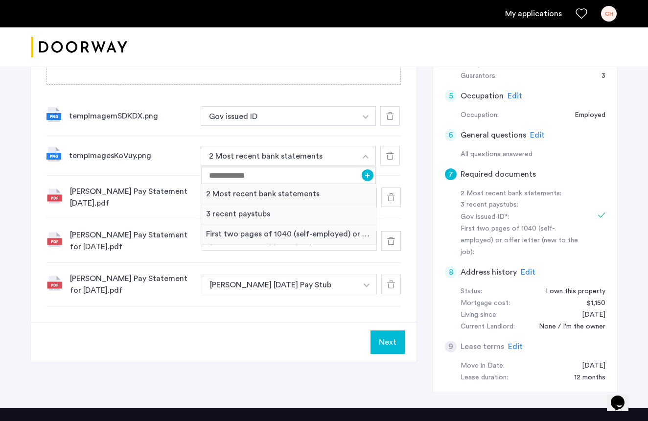
click at [367, 161] on button "button" at bounding box center [366, 156] width 20 height 20
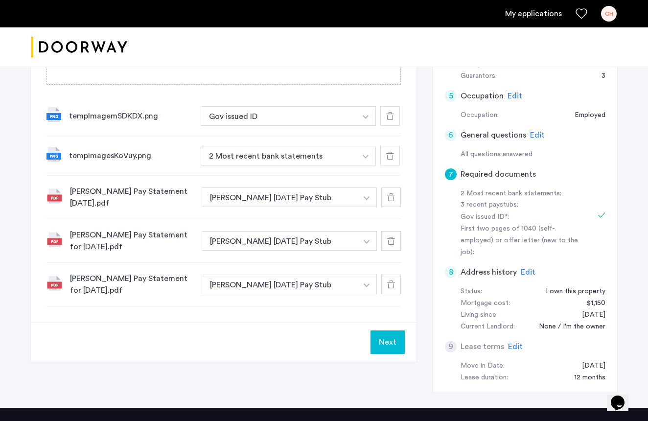
click at [364, 155] on img "button" at bounding box center [366, 157] width 6 height 4
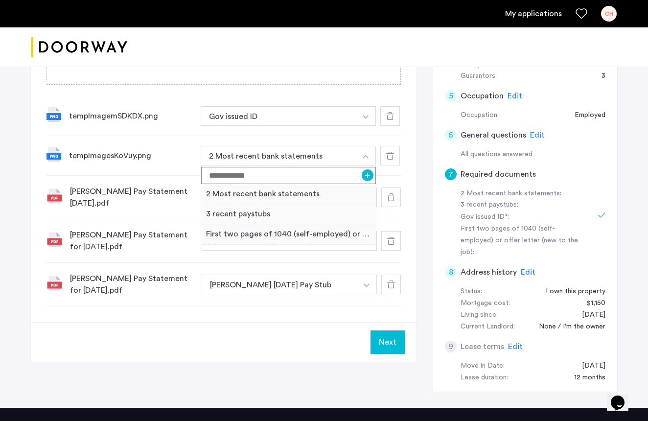
click at [250, 175] on input at bounding box center [288, 175] width 175 height 17
type input "**********"
click at [365, 175] on button "+" at bounding box center [368, 175] width 12 height 12
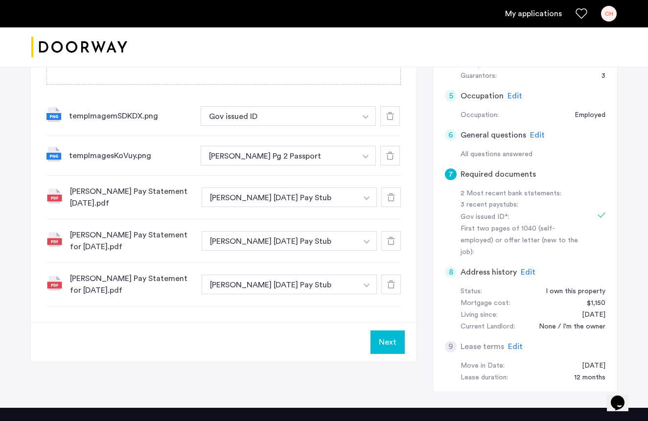
click at [360, 116] on button "button" at bounding box center [366, 116] width 20 height 20
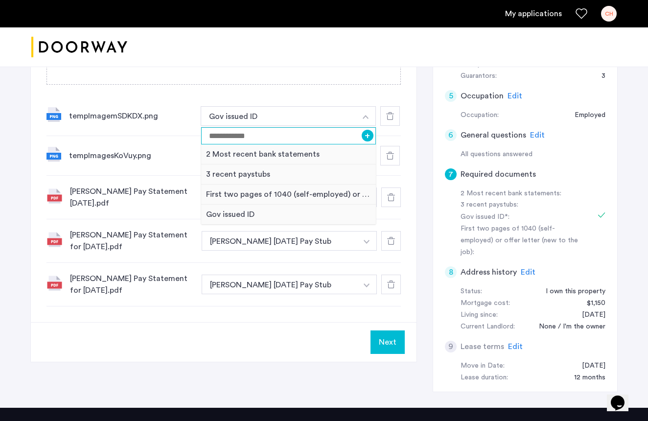
click at [211, 135] on input at bounding box center [288, 135] width 175 height 17
type input "**********"
click at [367, 136] on button "+" at bounding box center [368, 136] width 12 height 12
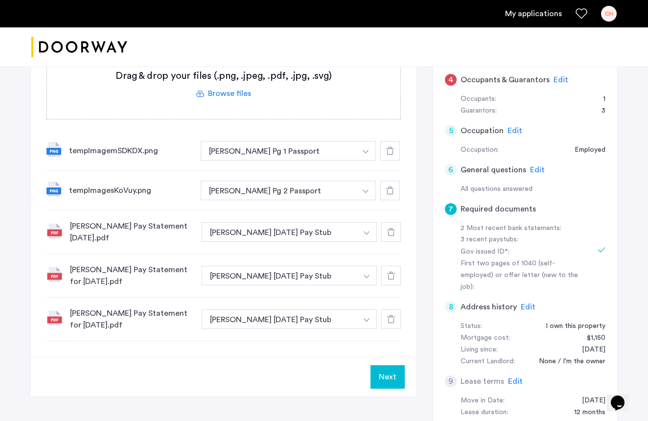
scroll to position [207, 0]
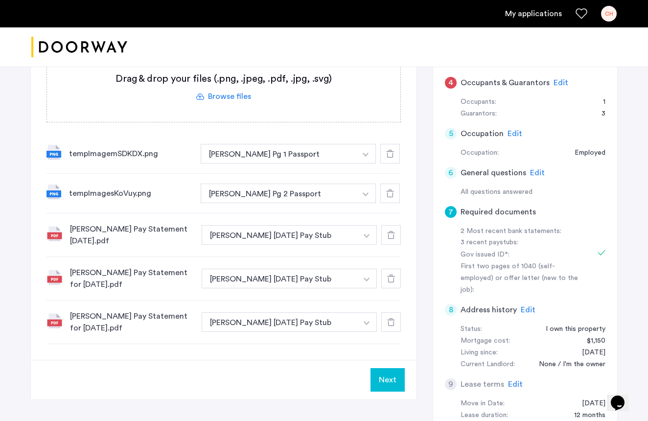
click at [387, 382] on button "Next" at bounding box center [387, 379] width 34 height 23
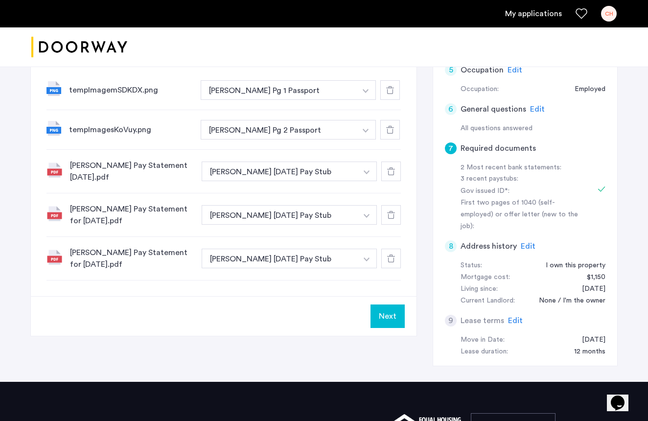
scroll to position [273, 0]
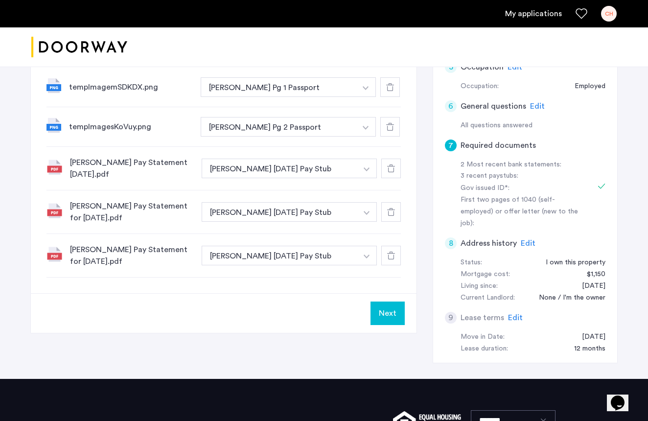
click at [390, 315] on button "Next" at bounding box center [387, 312] width 34 height 23
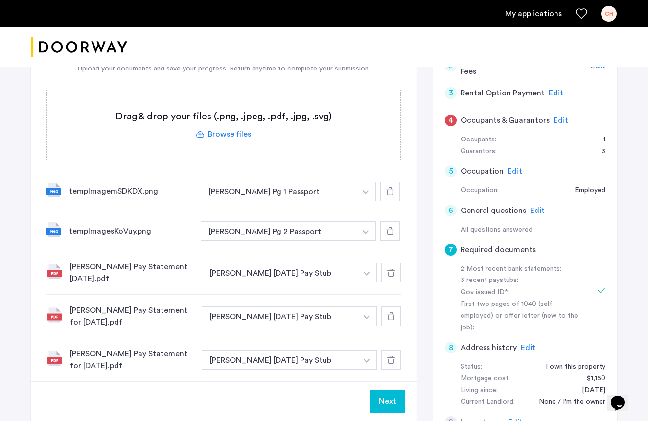
scroll to position [167, 0]
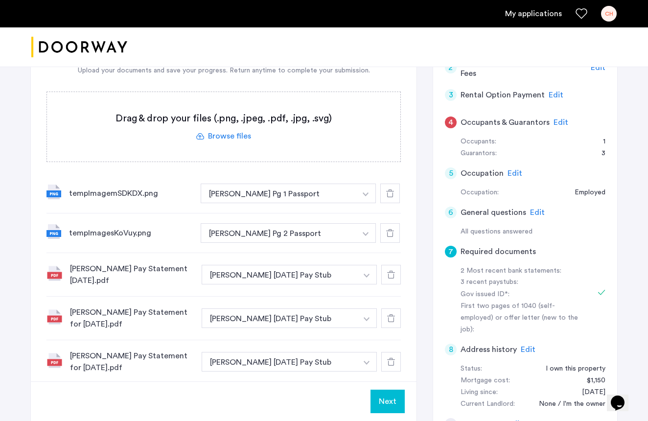
click at [235, 138] on label at bounding box center [223, 126] width 353 height 69
click at [0, 0] on input "file" at bounding box center [0, 0] width 0 height 0
click at [238, 136] on label at bounding box center [223, 126] width 353 height 69
click at [0, 0] on input "file" at bounding box center [0, 0] width 0 height 0
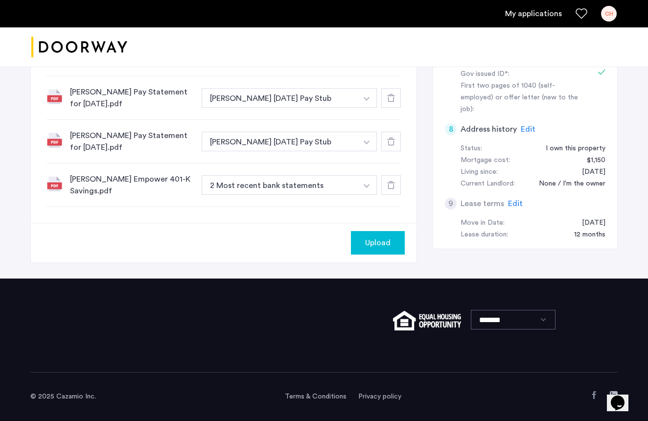
scroll to position [387, 0]
click at [368, 186] on img "button" at bounding box center [367, 186] width 6 height 4
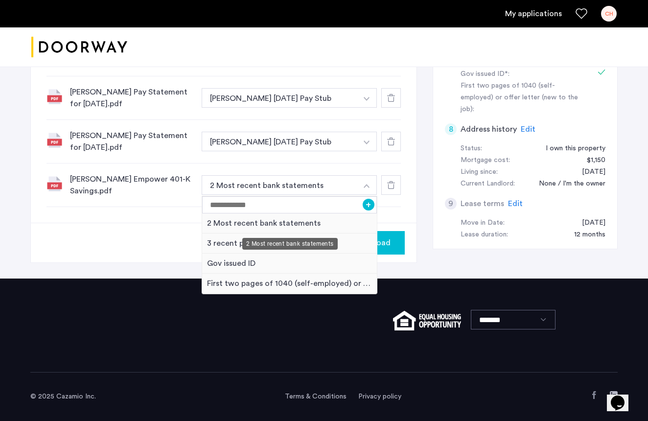
click at [281, 224] on div "2 Most recent bank statements" at bounding box center [289, 223] width 175 height 20
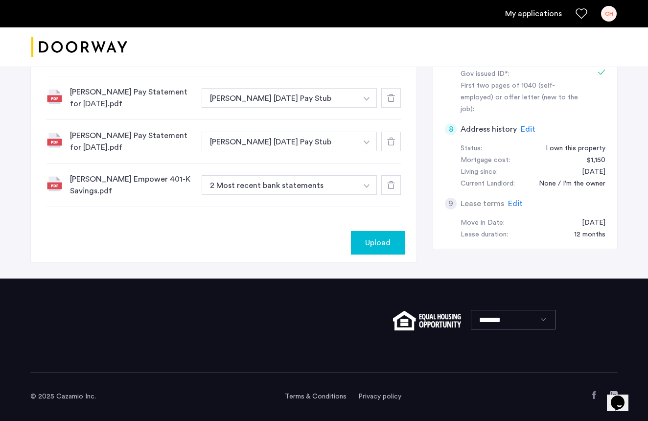
click at [372, 244] on span "Upload" at bounding box center [377, 243] width 25 height 12
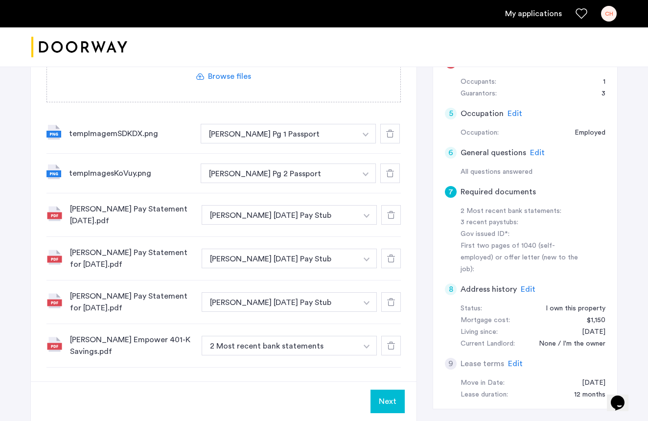
scroll to position [227, 0]
click at [524, 285] on span "Edit" at bounding box center [528, 289] width 15 height 8
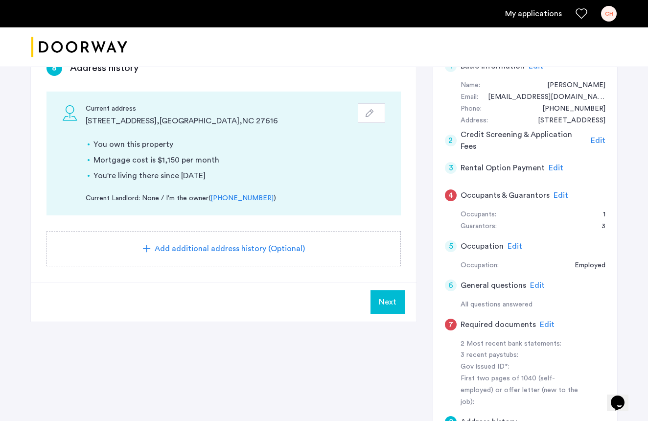
scroll to position [92, 0]
